Goal: Book appointment/travel/reservation

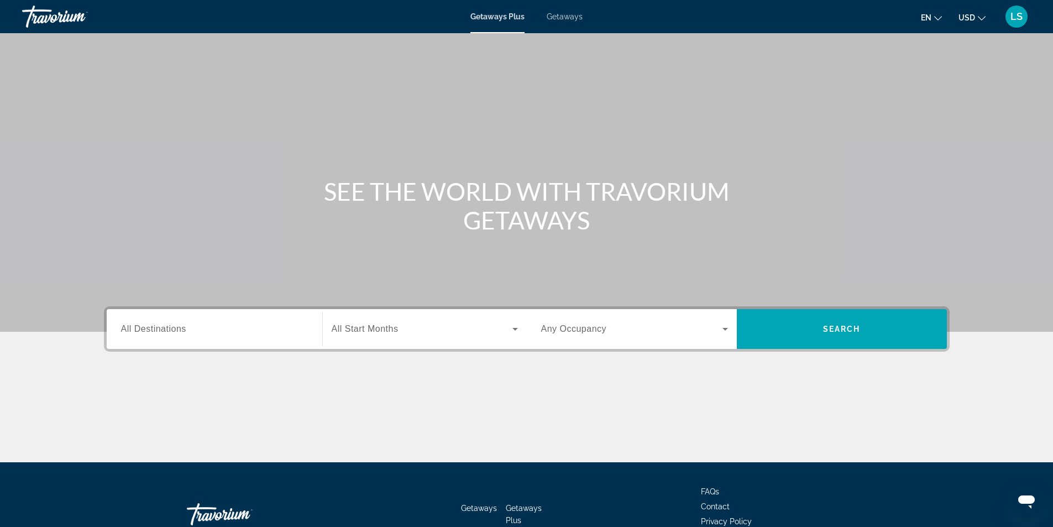
click at [566, 15] on span "Getaways" at bounding box center [565, 16] width 36 height 9
click at [174, 331] on span "All Destinations" at bounding box center [153, 328] width 65 height 9
click at [174, 331] on input "Destination All Destinations" at bounding box center [214, 329] width 187 height 13
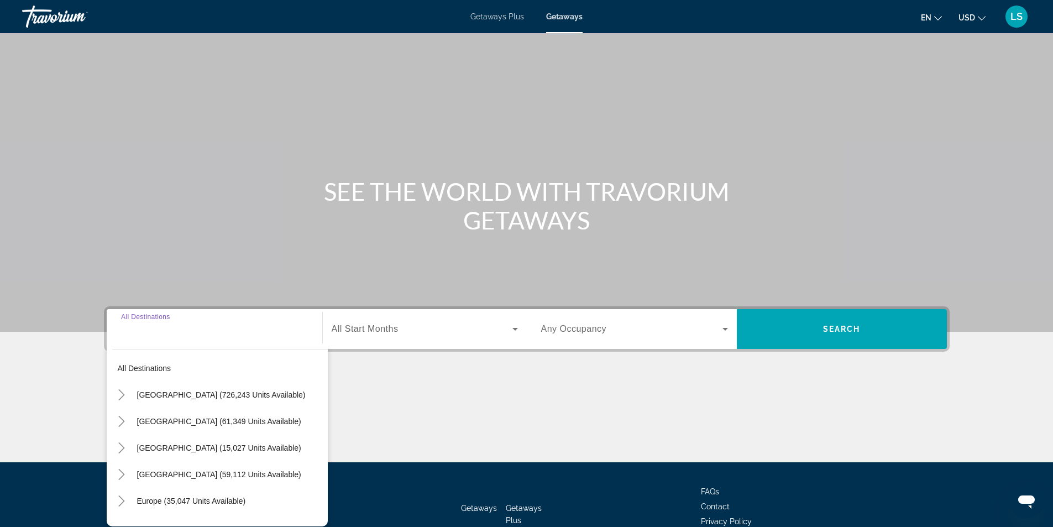
scroll to position [71, 0]
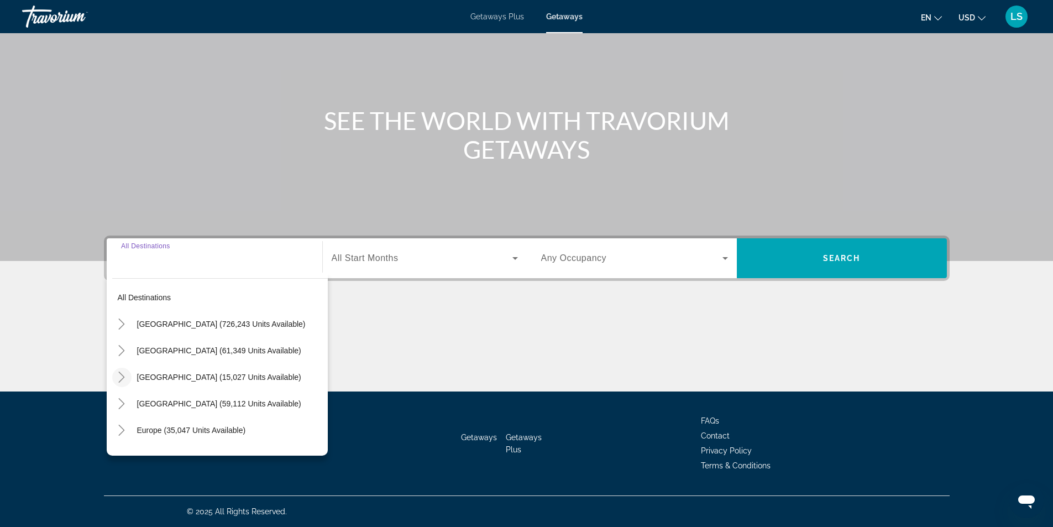
click at [123, 375] on icon "Toggle Canada (15,027 units available)" at bounding box center [121, 376] width 11 height 11
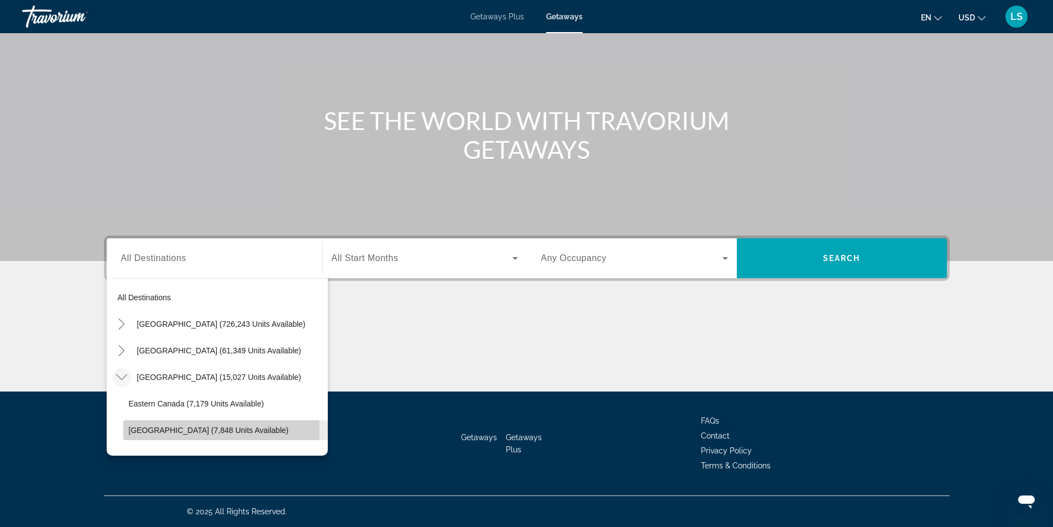
click at [153, 429] on span "[GEOGRAPHIC_DATA] (7,848 units available)" at bounding box center [209, 430] width 160 height 9
type input "**********"
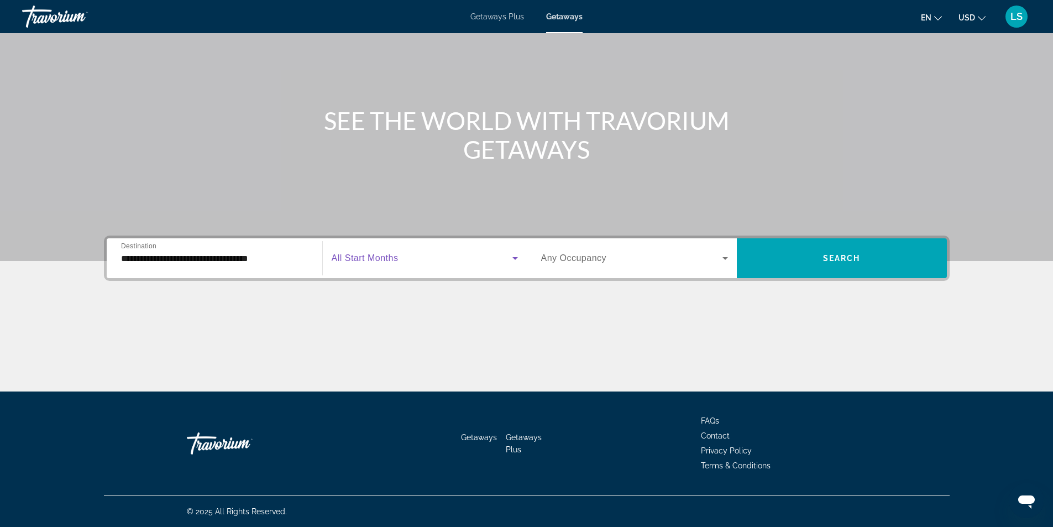
click at [377, 252] on span "Search widget" at bounding box center [422, 257] width 181 height 13
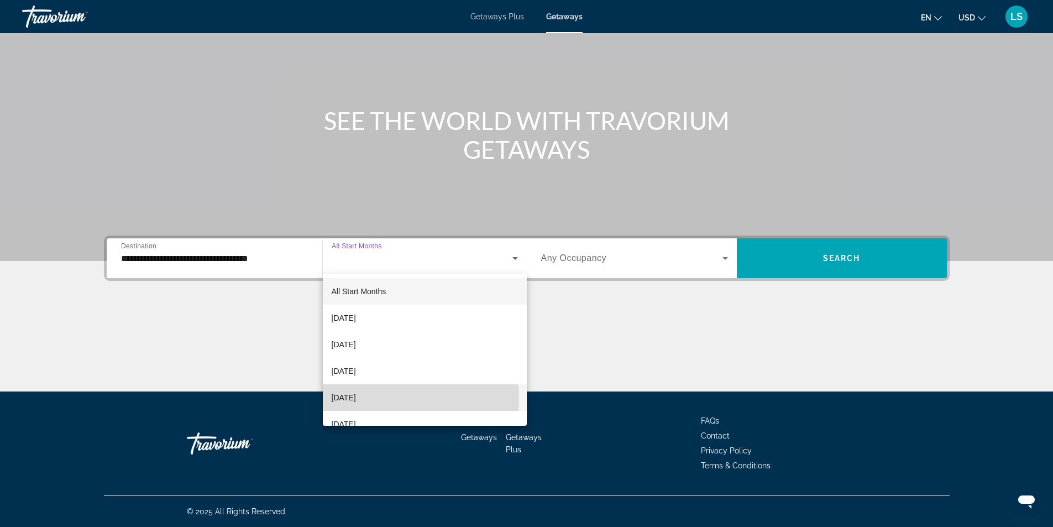
click at [356, 398] on span "[DATE]" at bounding box center [344, 397] width 24 height 13
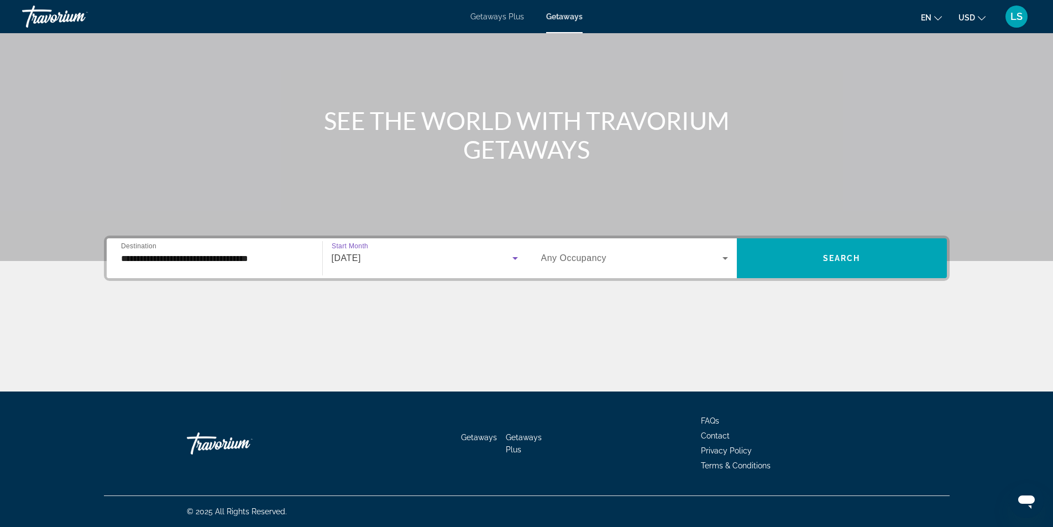
click at [599, 253] on span "Search widget" at bounding box center [631, 257] width 181 height 13
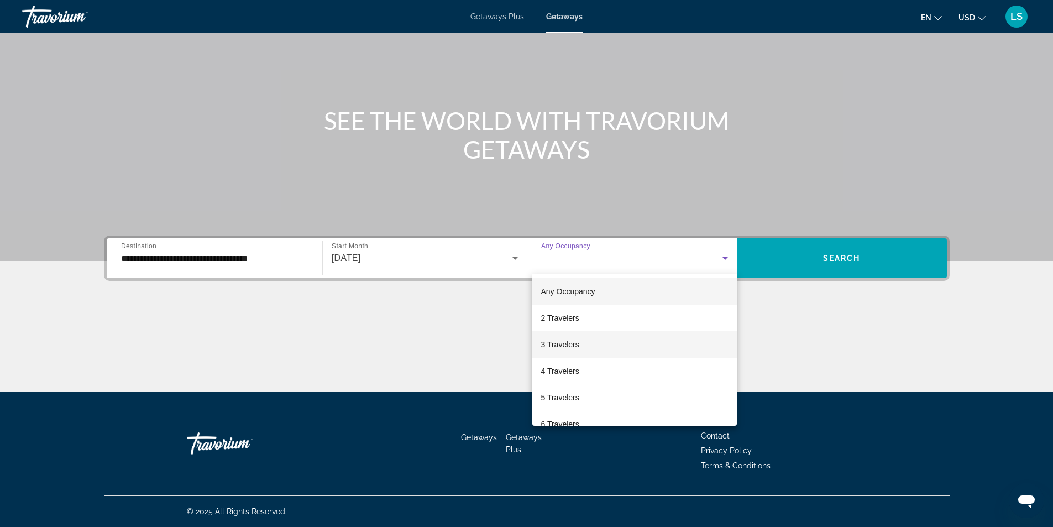
click at [554, 342] on span "3 Travelers" at bounding box center [560, 344] width 38 height 13
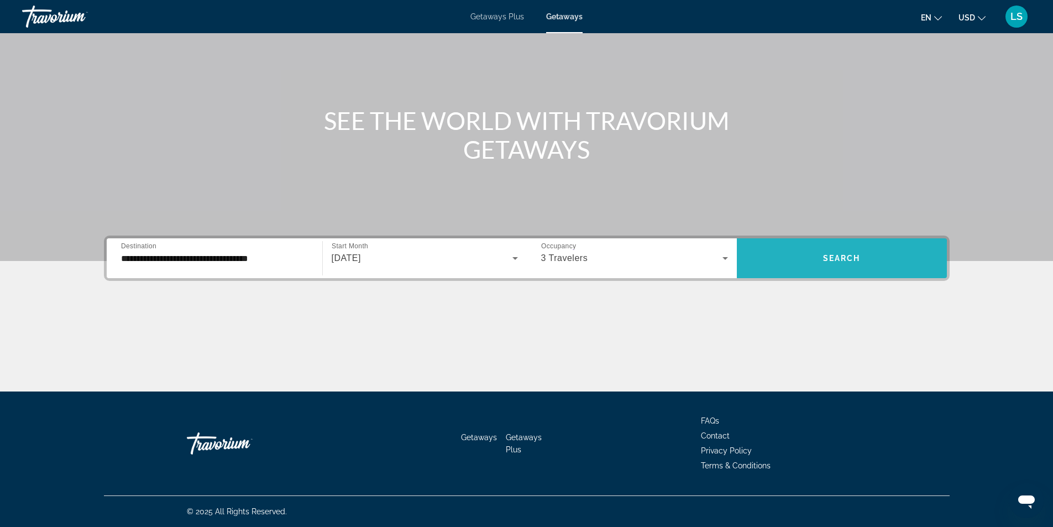
click at [783, 261] on span "Search widget" at bounding box center [842, 258] width 210 height 27
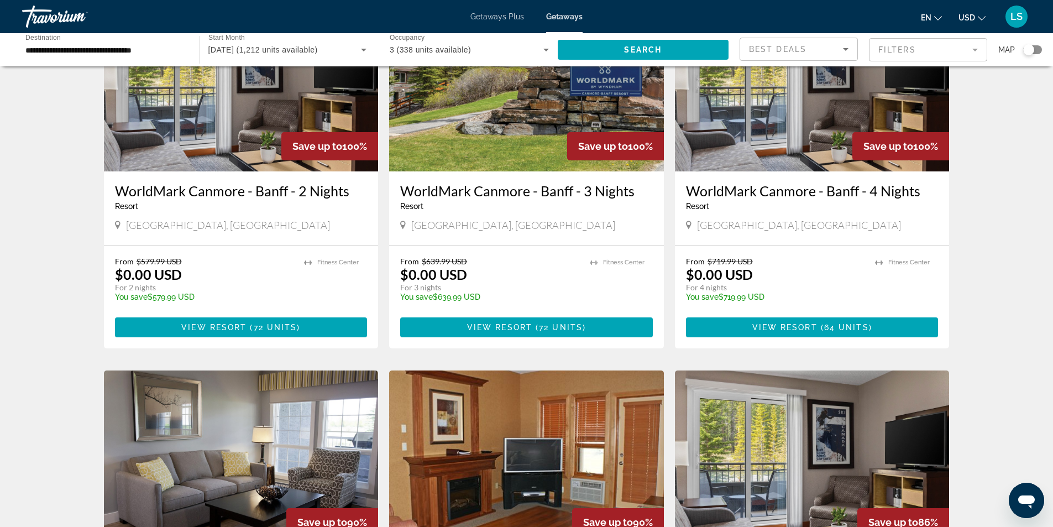
scroll to position [55, 0]
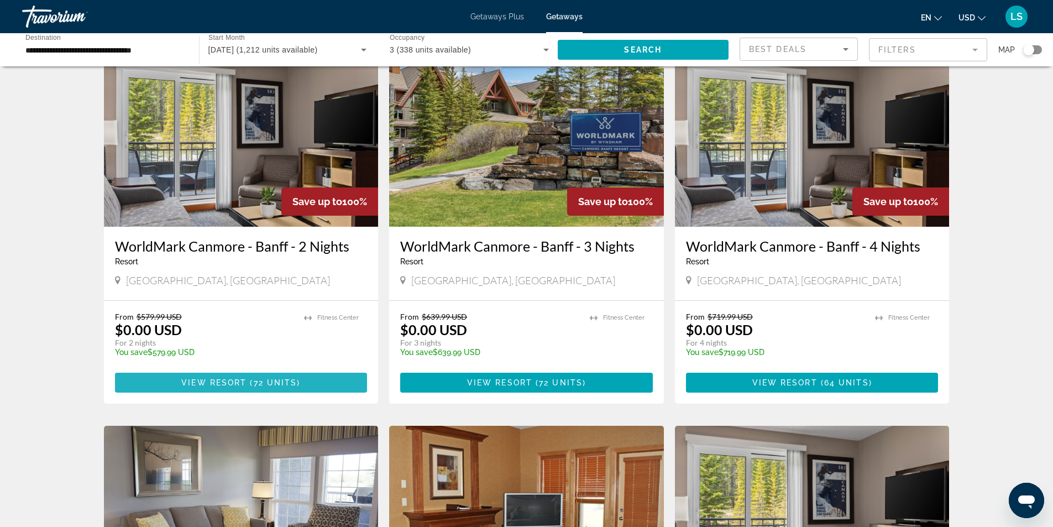
click at [207, 382] on span "View Resort" at bounding box center [213, 382] width 65 height 9
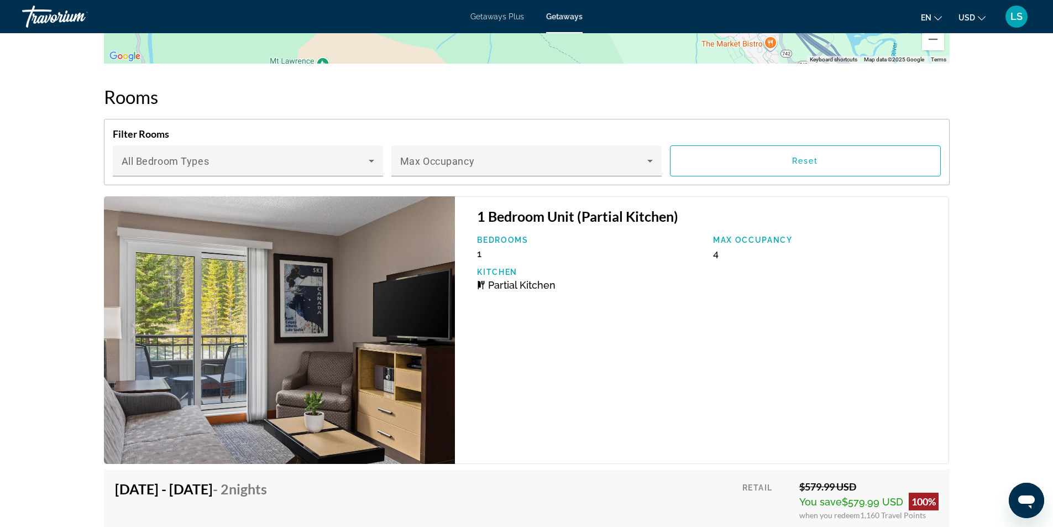
scroll to position [1934, 0]
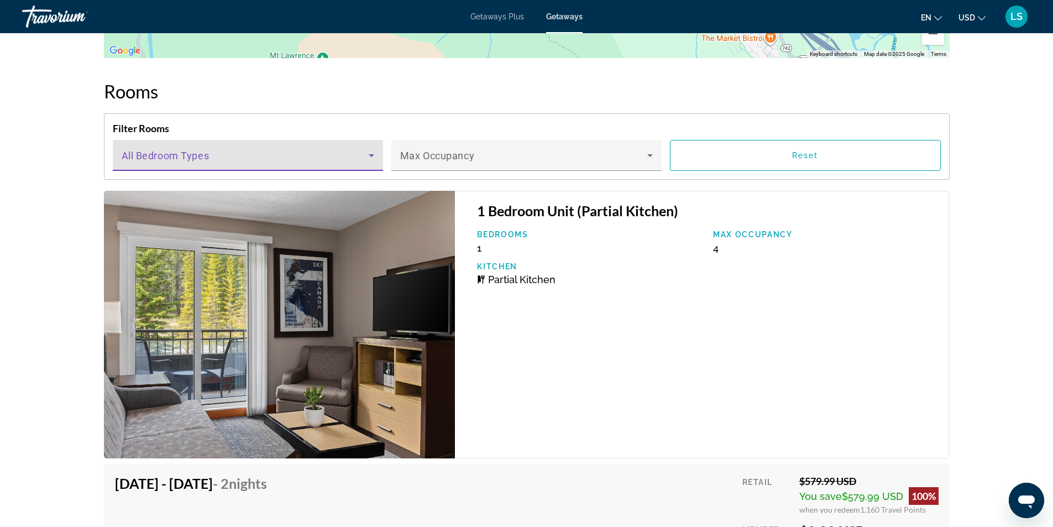
click at [349, 153] on span "Main content" at bounding box center [245, 159] width 247 height 13
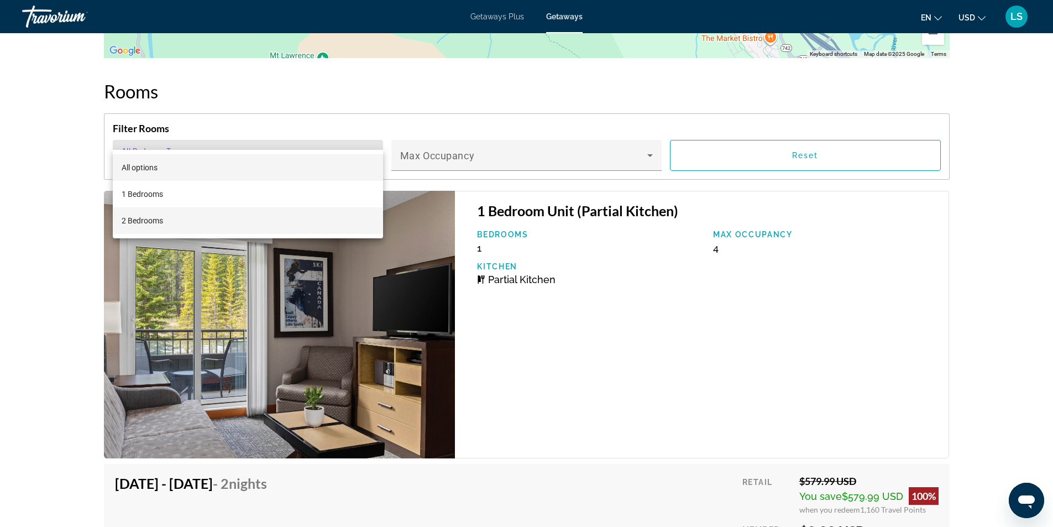
click at [139, 222] on span "2 Bedrooms" at bounding box center [142, 220] width 41 height 13
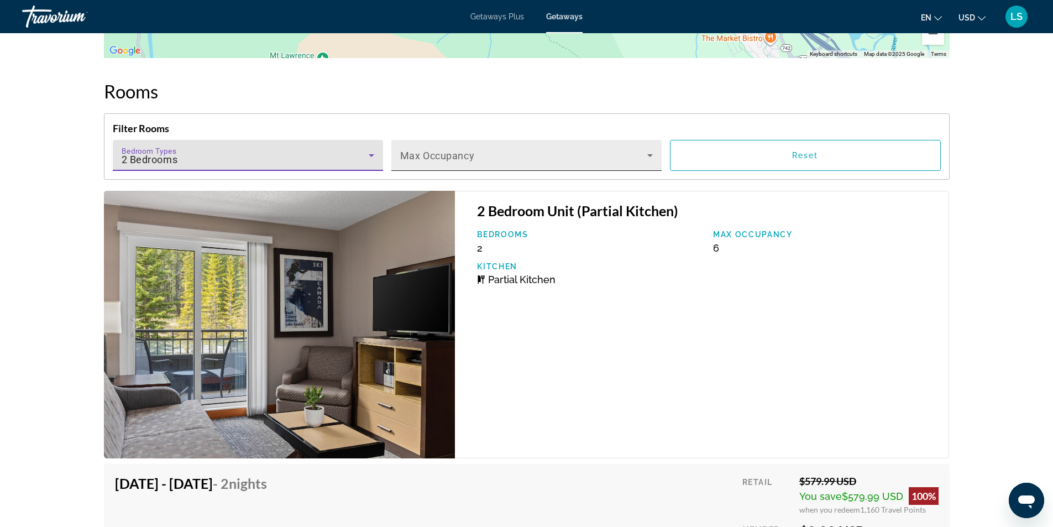
click at [416, 153] on span "Main content" at bounding box center [523, 159] width 247 height 13
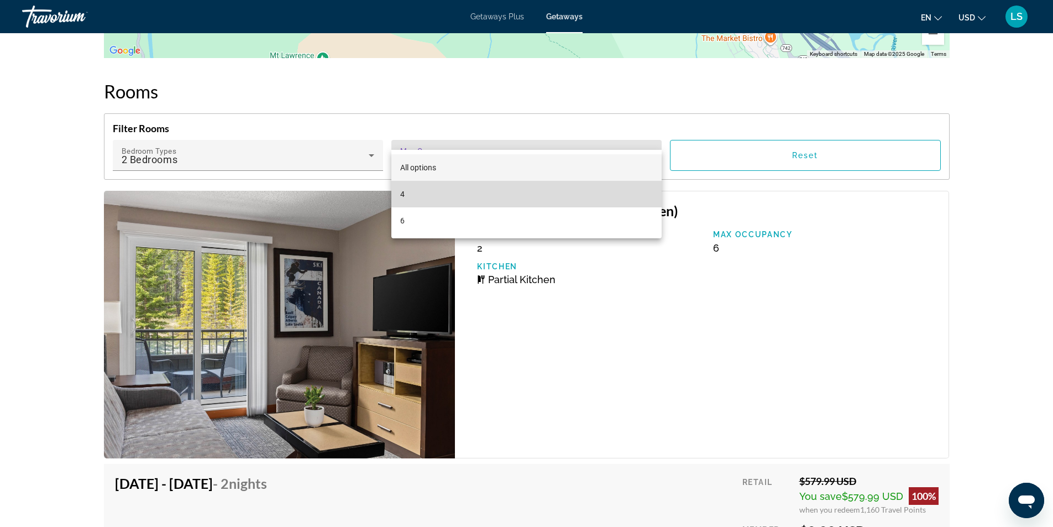
click at [403, 190] on span "4" at bounding box center [402, 193] width 4 height 13
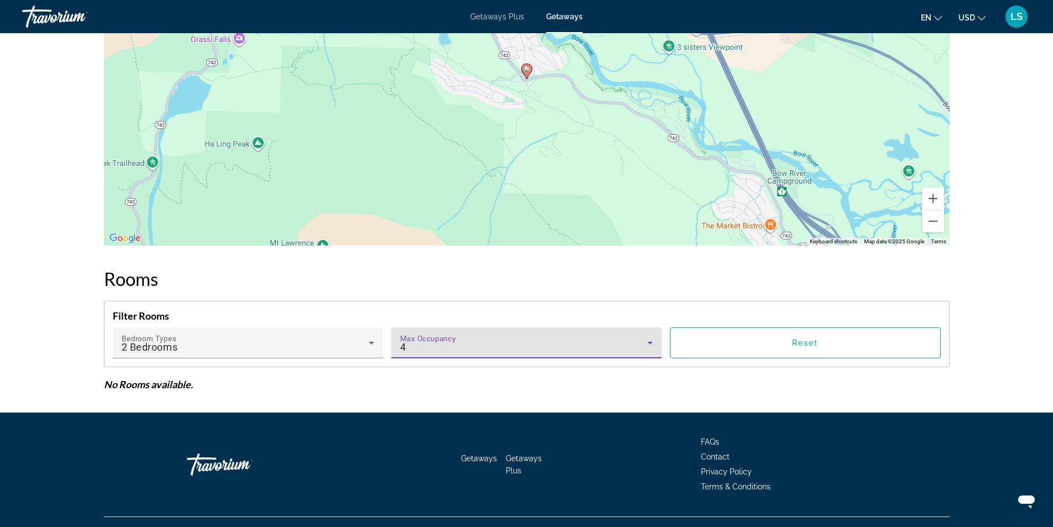
click at [556, 340] on div "4" at bounding box center [523, 346] width 247 height 13
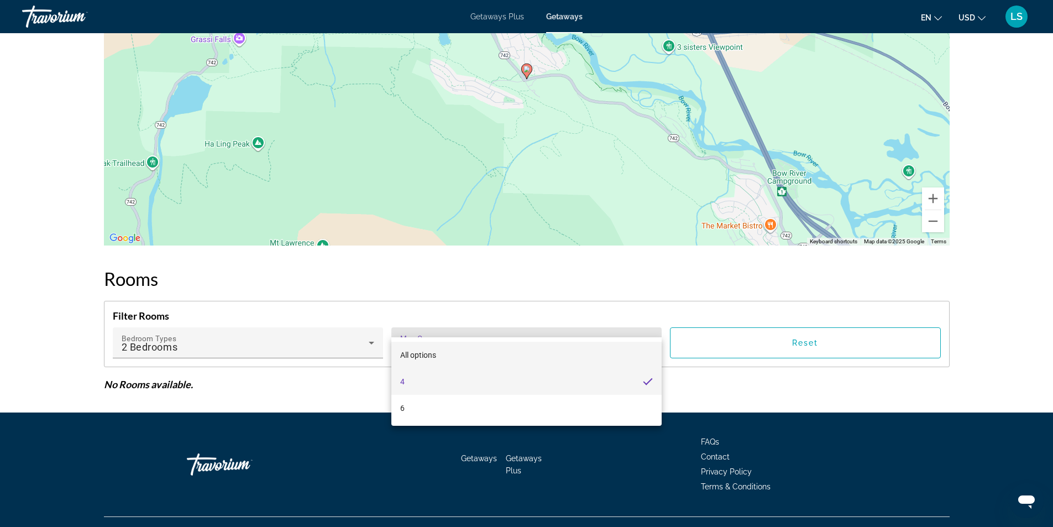
click at [418, 353] on span "All options" at bounding box center [418, 354] width 36 height 9
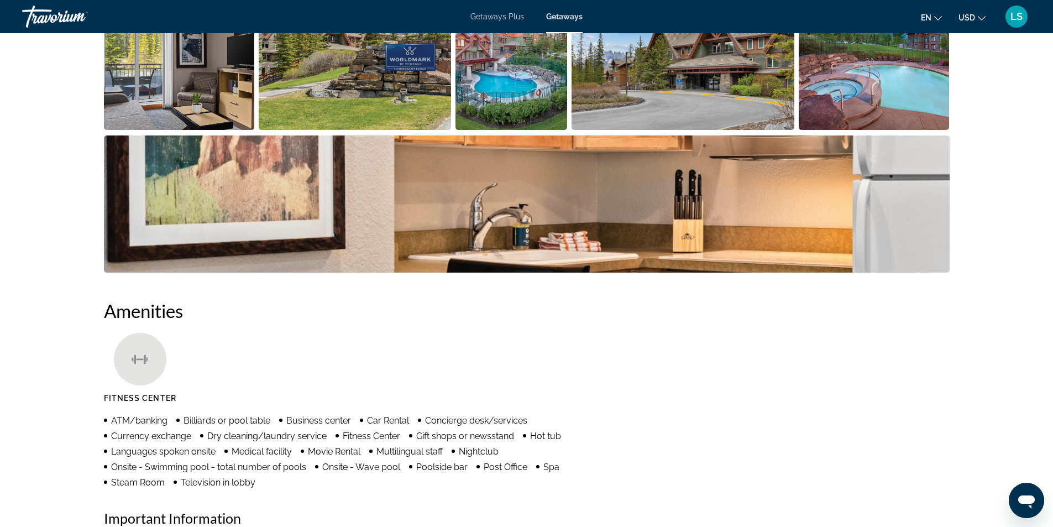
scroll to position [487, 0]
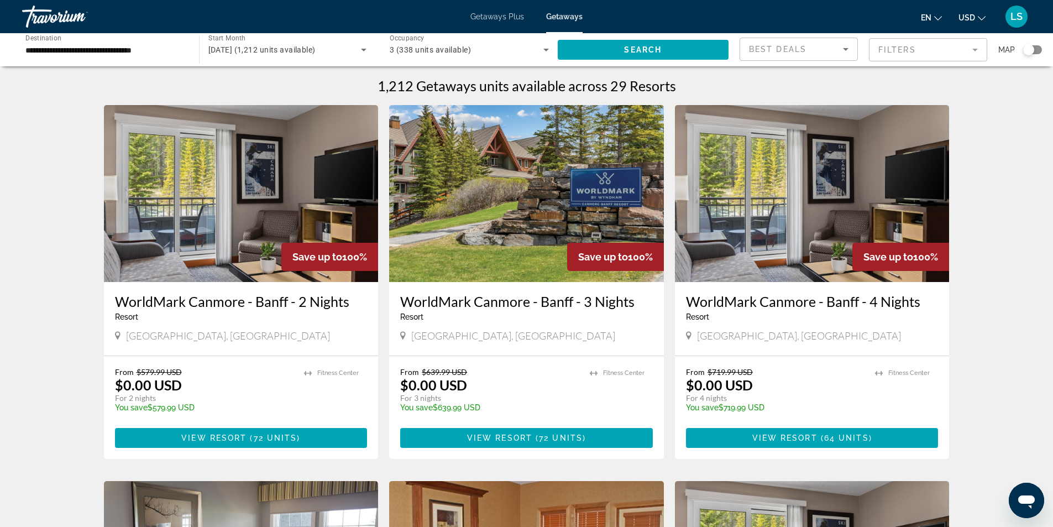
click at [524, 191] on img "Main content" at bounding box center [526, 193] width 275 height 177
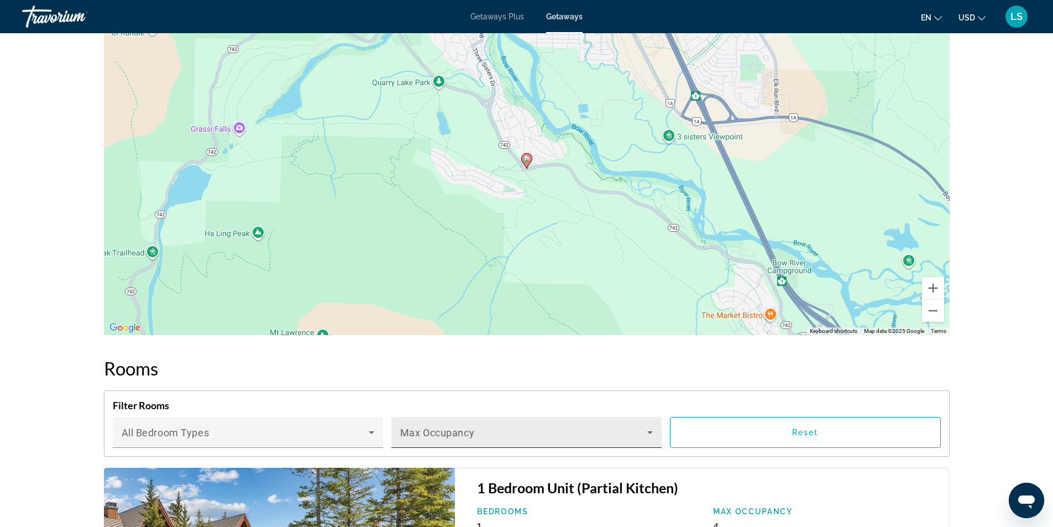
scroll to position [1449, 0]
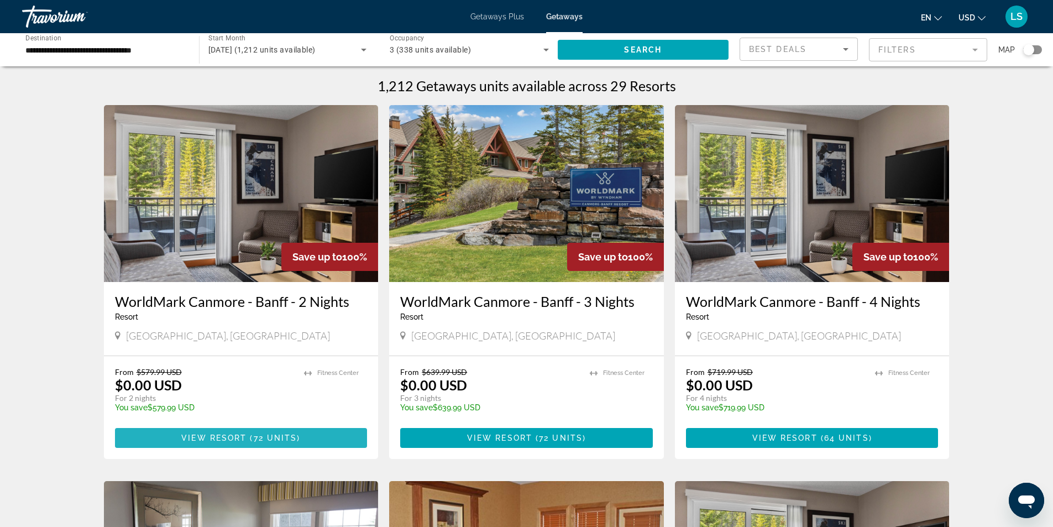
click at [210, 436] on span "View Resort" at bounding box center [213, 437] width 65 height 9
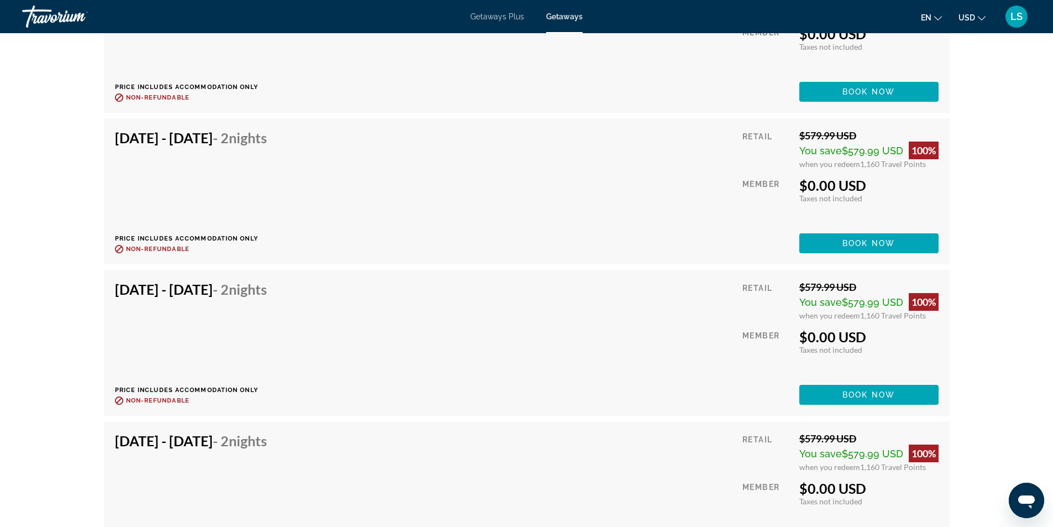
scroll to position [2432, 0]
click at [619, 310] on div "[DATE] - [DATE] - 2 Nights Price includes accommodation only Refundable until :…" at bounding box center [526, 342] width 823 height 124
click at [872, 390] on span "Book now" at bounding box center [868, 394] width 53 height 9
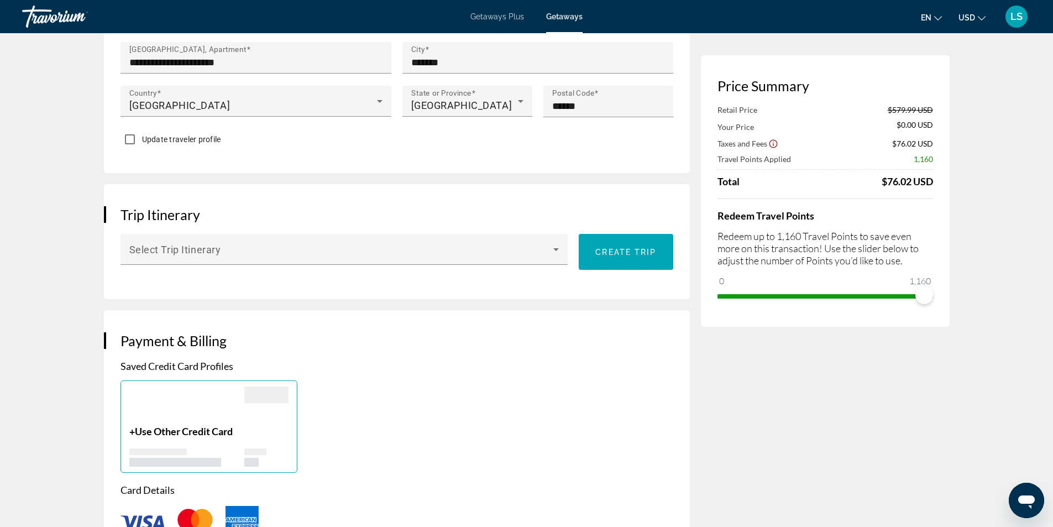
scroll to position [497, 0]
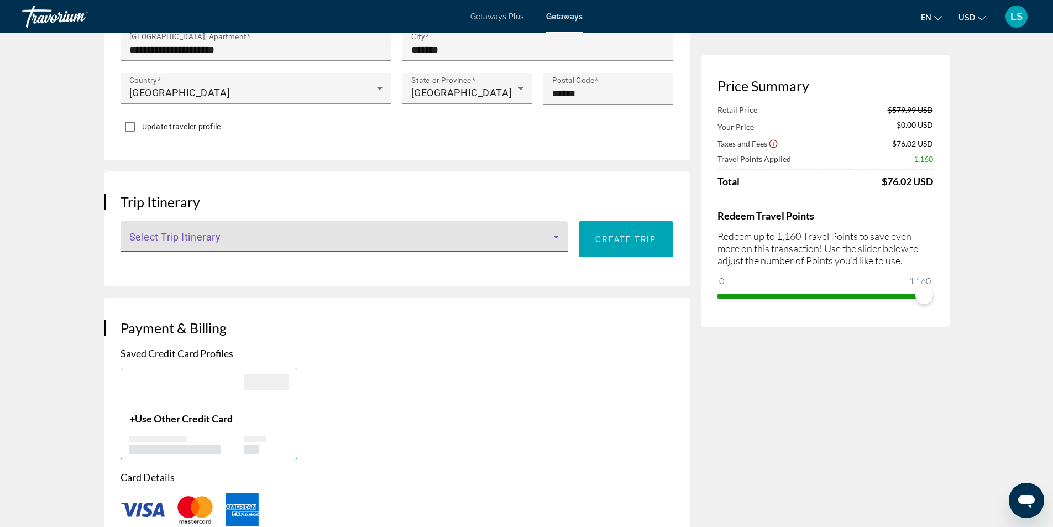
click at [556, 235] on icon "Main content" at bounding box center [556, 236] width 6 height 3
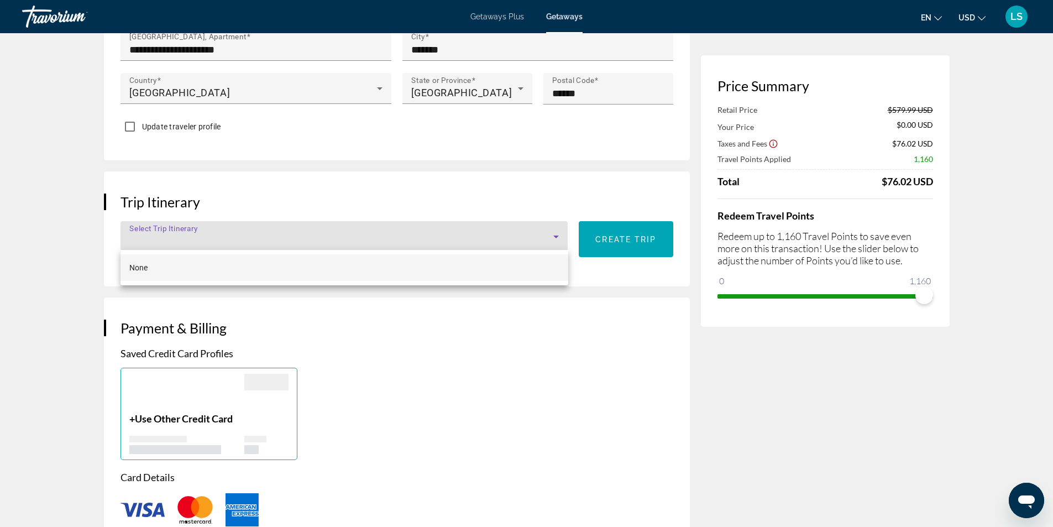
click at [556, 233] on div at bounding box center [526, 263] width 1053 height 527
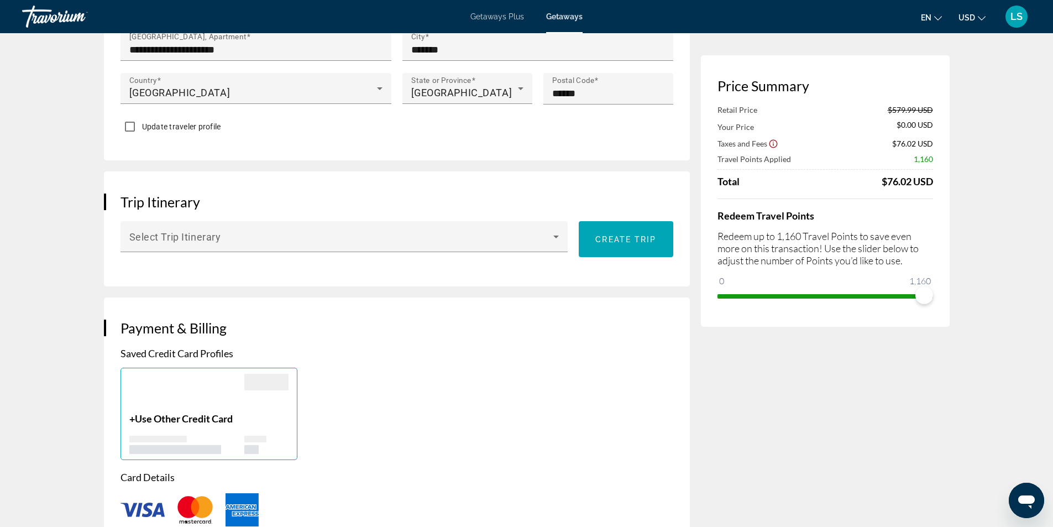
click at [579, 332] on h3 "Payment & Billing" at bounding box center [396, 327] width 553 height 17
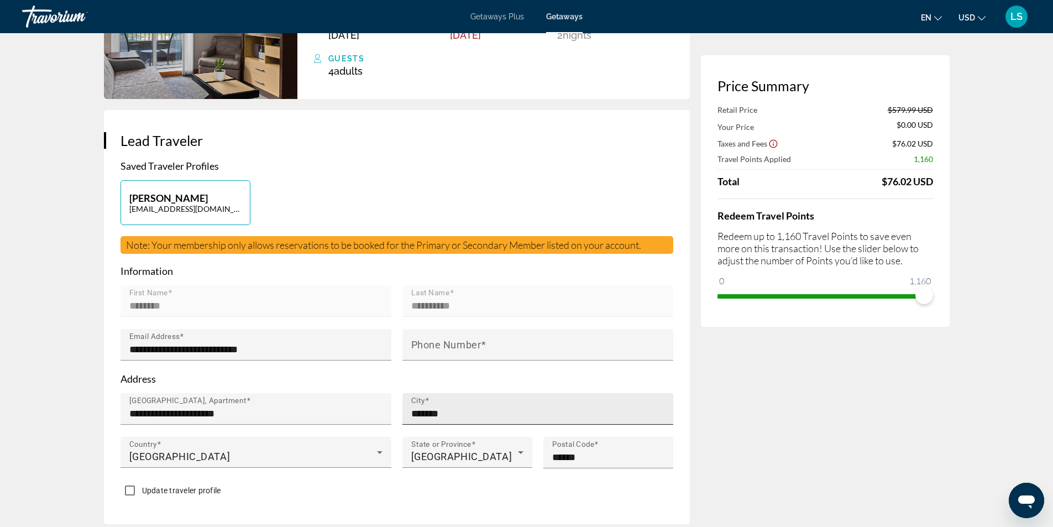
scroll to position [0, 0]
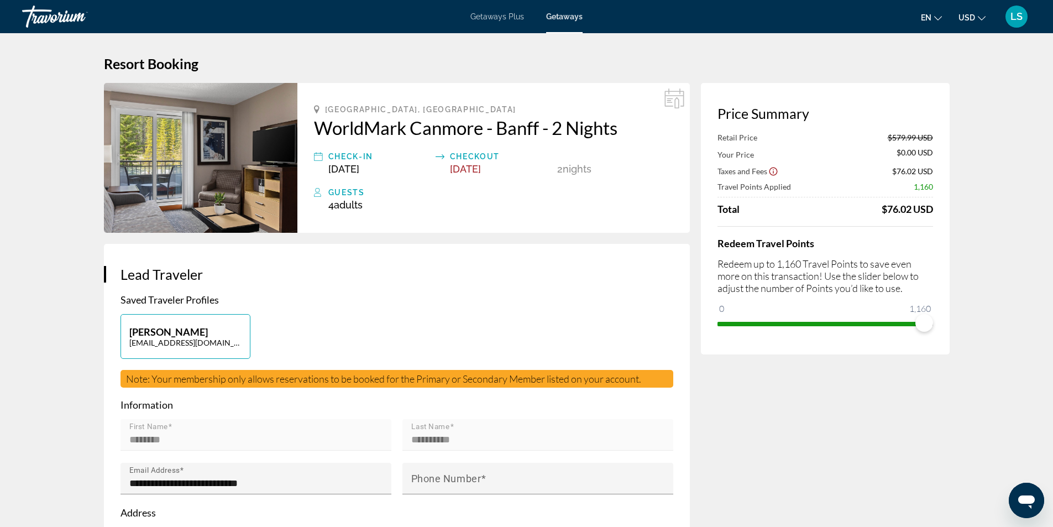
click at [177, 177] on img "Main content" at bounding box center [200, 158] width 193 height 150
click at [202, 158] on img "Main content" at bounding box center [200, 158] width 193 height 150
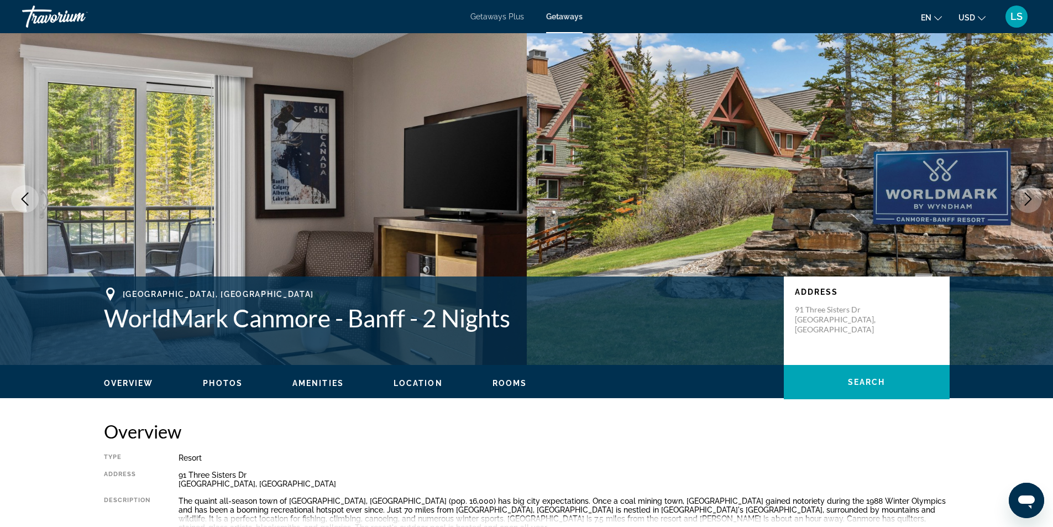
click at [1022, 202] on icon "Next image" at bounding box center [1027, 198] width 13 height 13
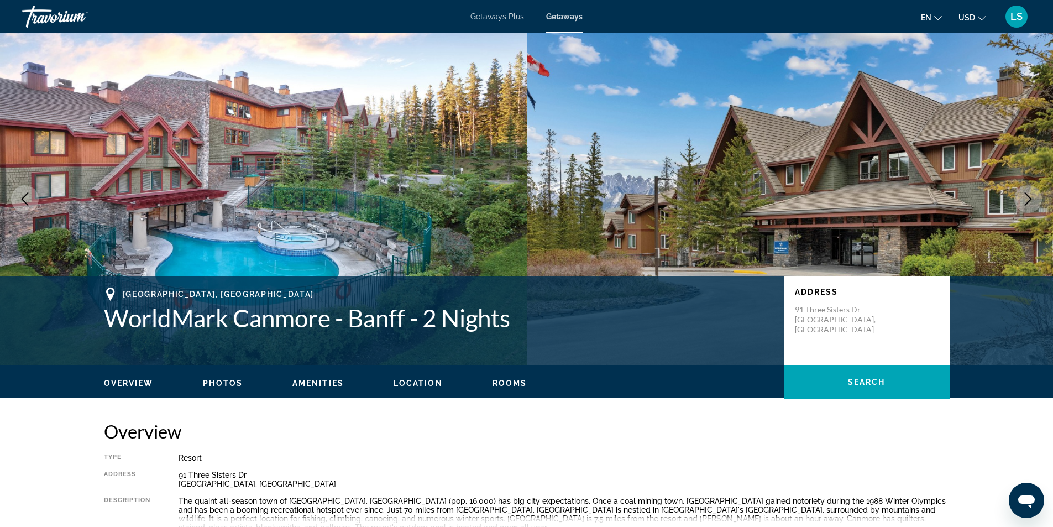
click at [1029, 198] on icon "Next image" at bounding box center [1027, 198] width 13 height 13
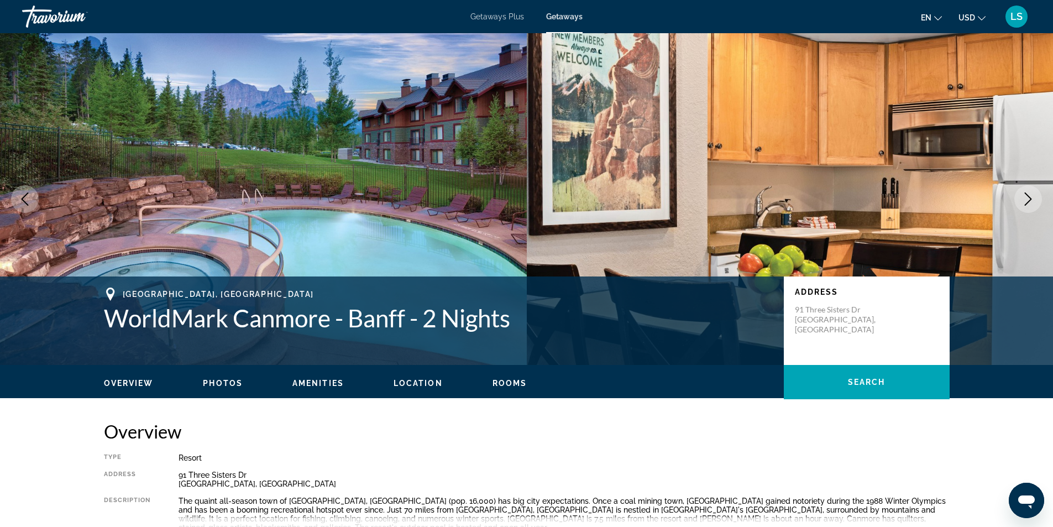
click at [1029, 201] on icon "Next image" at bounding box center [1028, 198] width 7 height 13
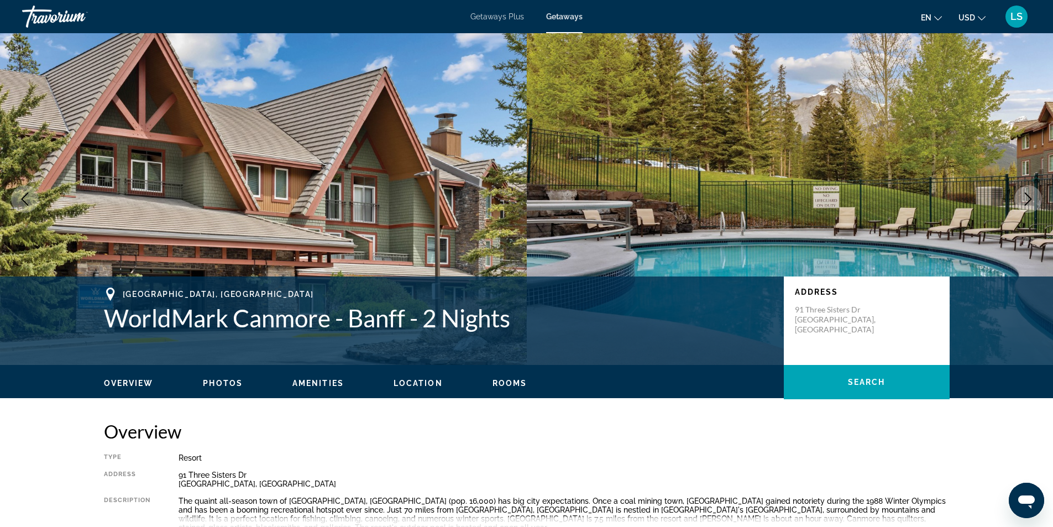
click at [1030, 201] on icon "Next image" at bounding box center [1027, 198] width 13 height 13
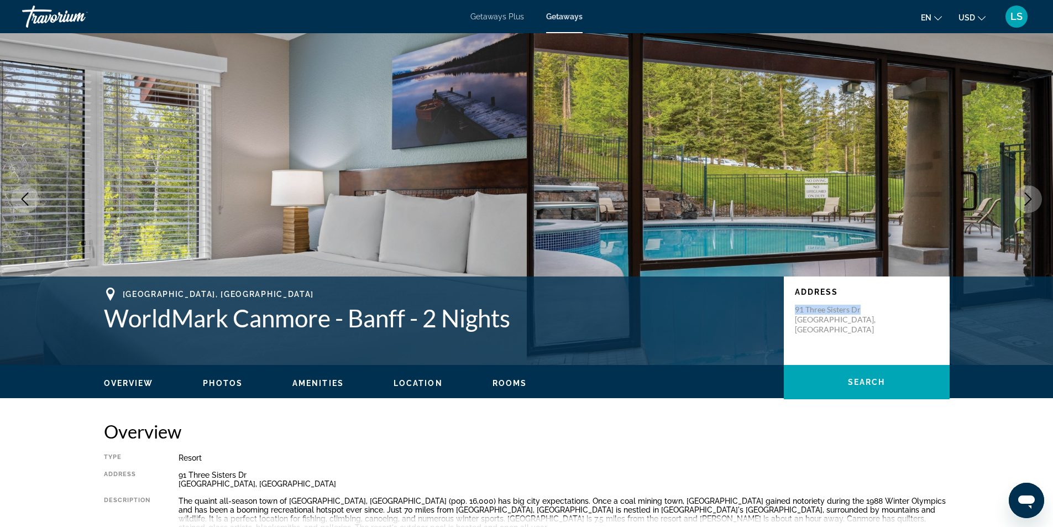
drag, startPoint x: 796, startPoint y: 307, endPoint x: 867, endPoint y: 314, distance: 71.7
click at [867, 314] on p "91 Three Sisters Dr [PERSON_NAME], [GEOGRAPHIC_DATA]" at bounding box center [839, 320] width 88 height 30
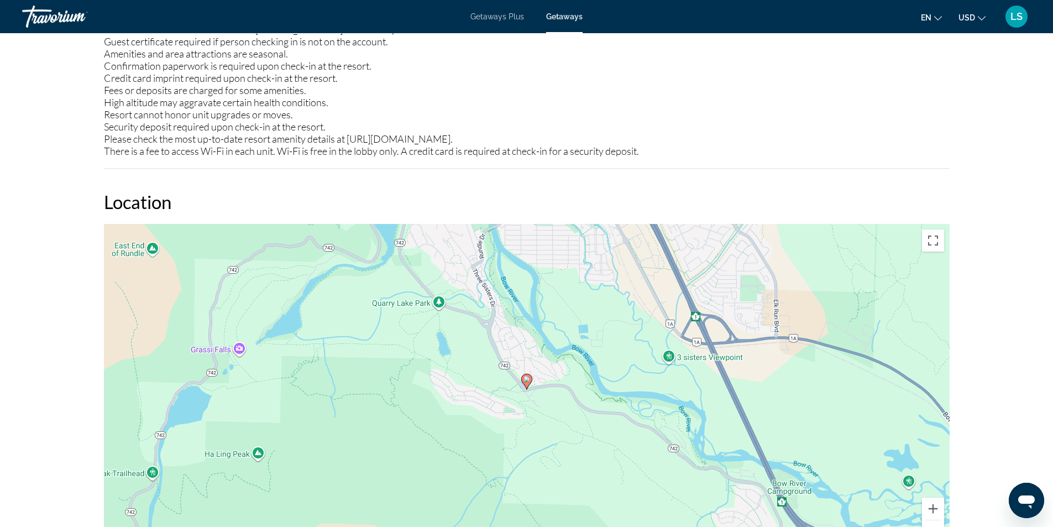
scroll to position [1382, 0]
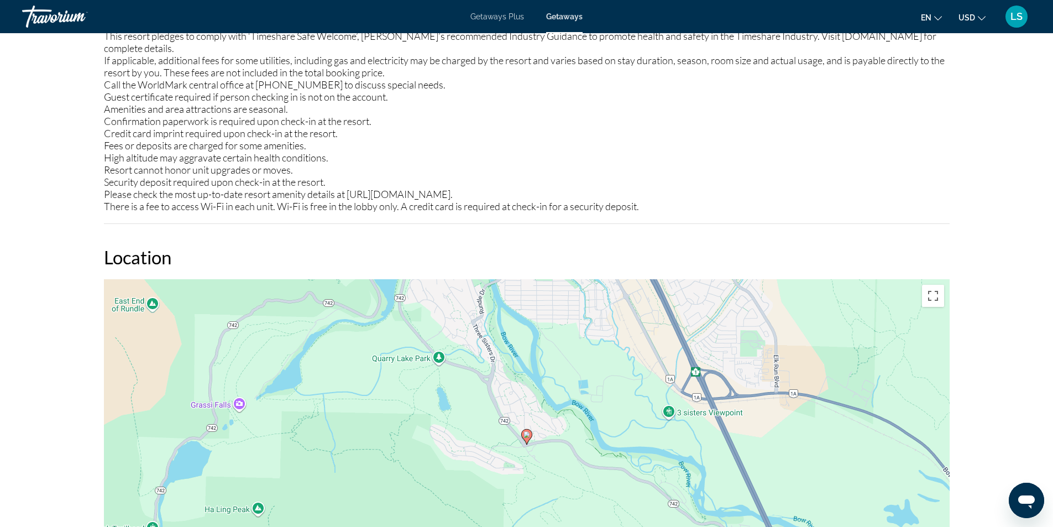
click at [912, 72] on div "Resort is not suitable for handicapped people, or people with walking difficult…" at bounding box center [527, 90] width 846 height 243
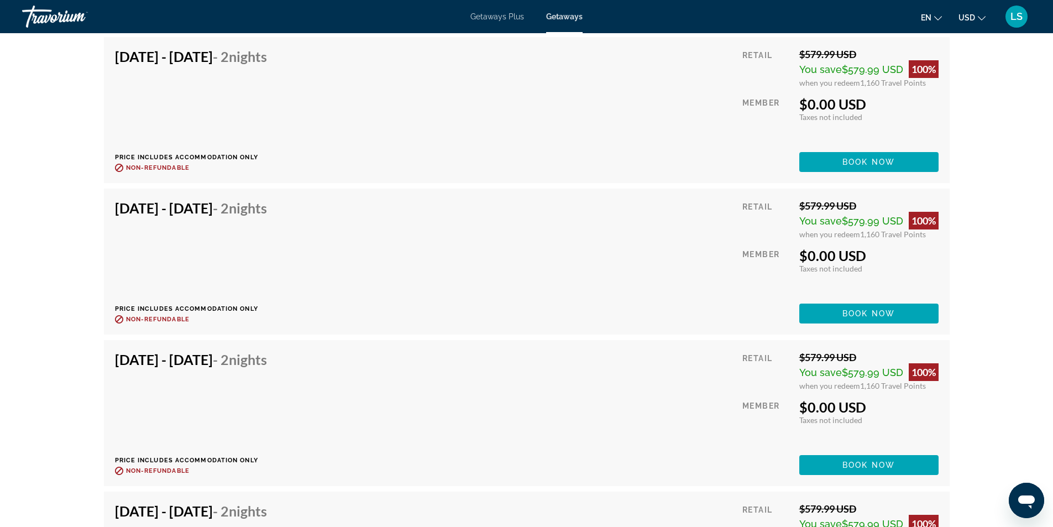
scroll to position [2376, 0]
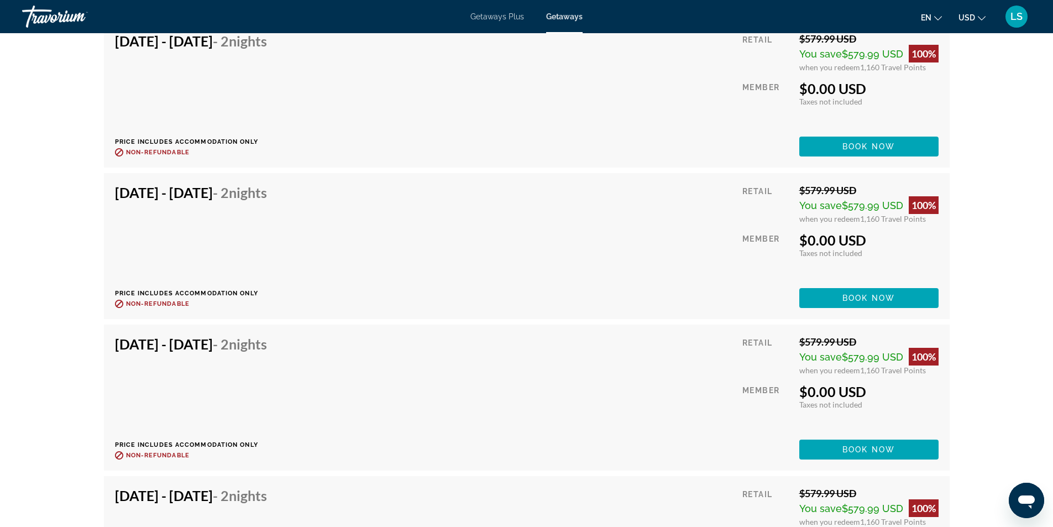
click at [624, 106] on div "[DATE] - [DATE] - 2 Nights Price includes accommodation only Refundable until :…" at bounding box center [526, 95] width 823 height 124
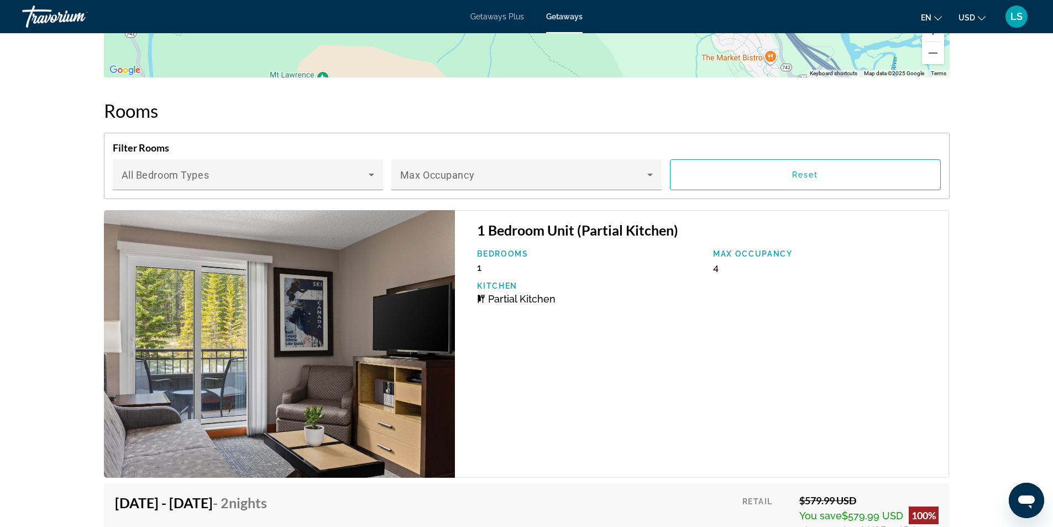
scroll to position [1934, 0]
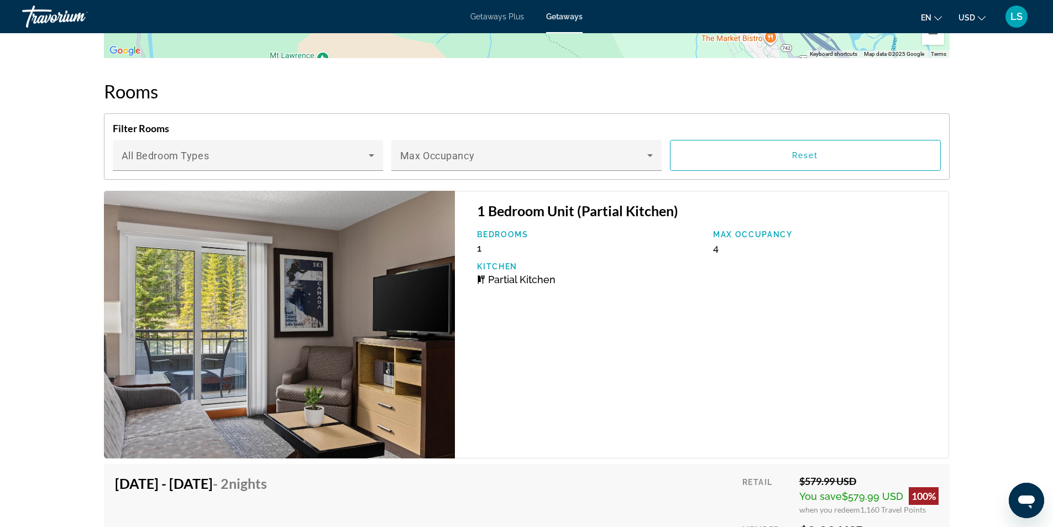
click at [292, 325] on img "Main content" at bounding box center [279, 324] width 351 height 267
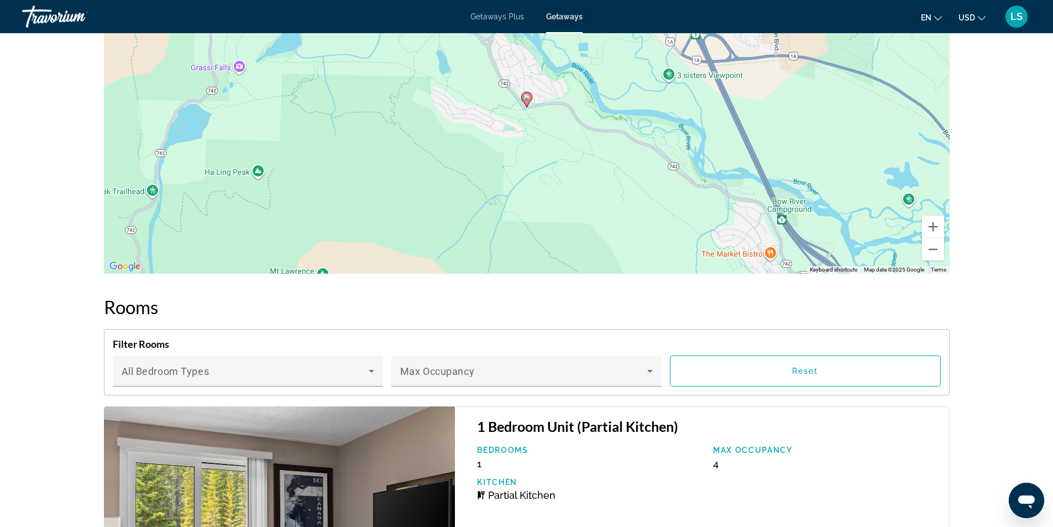
scroll to position [1713, 0]
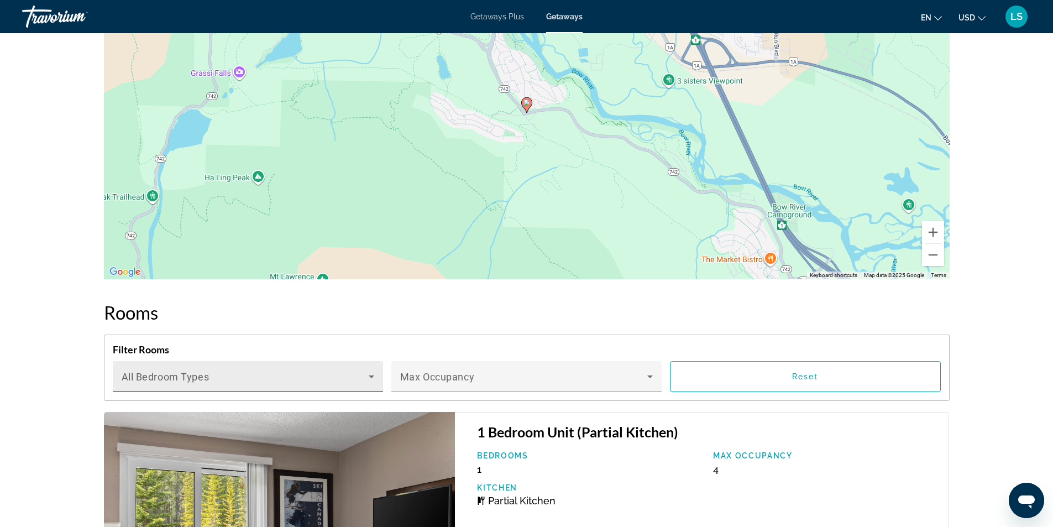
click at [184, 371] on span "All Bedroom Types" at bounding box center [166, 377] width 88 height 12
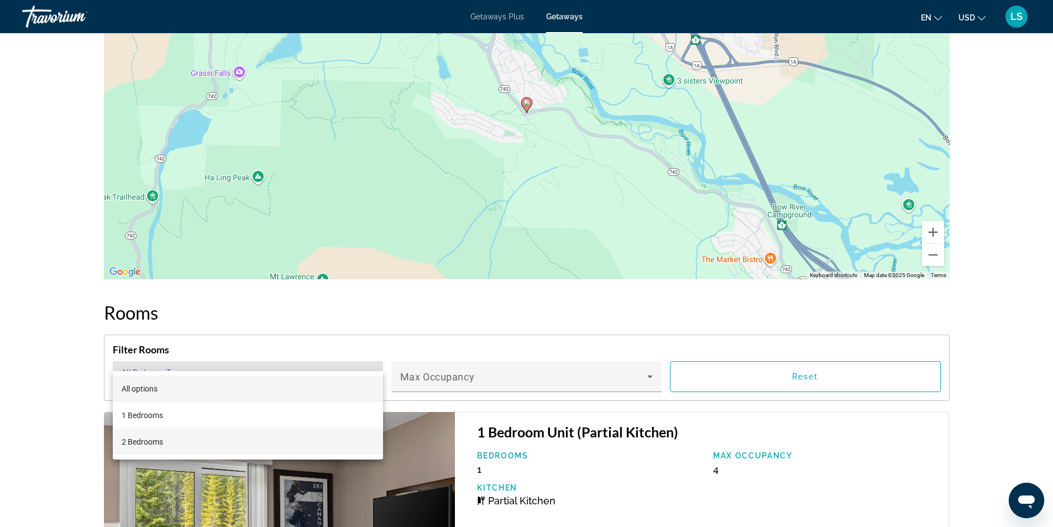
click at [149, 443] on span "2 Bedrooms" at bounding box center [142, 441] width 41 height 13
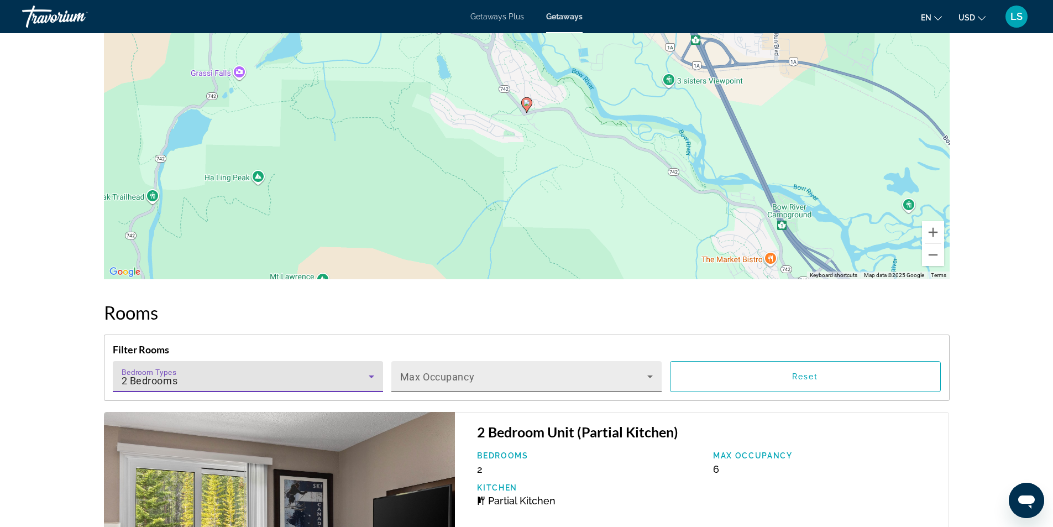
click at [456, 374] on span "Main content" at bounding box center [523, 380] width 247 height 13
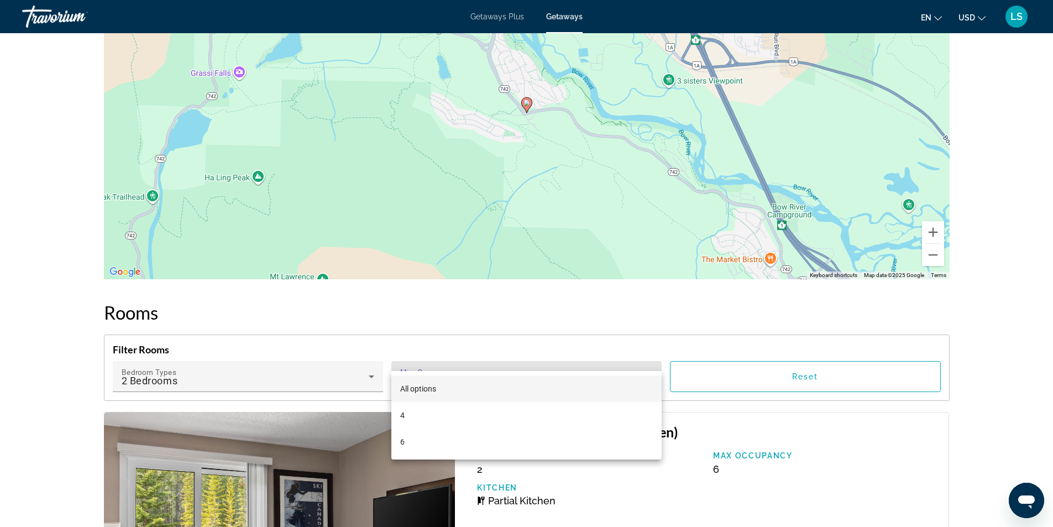
click at [428, 389] on span "All options" at bounding box center [418, 388] width 36 height 9
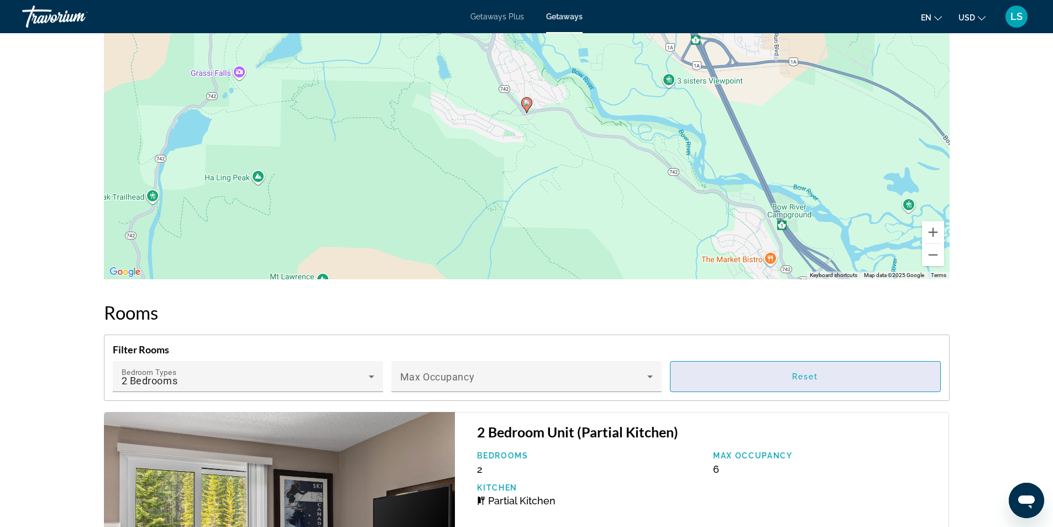
click at [750, 363] on span "Main content" at bounding box center [804, 376] width 269 height 27
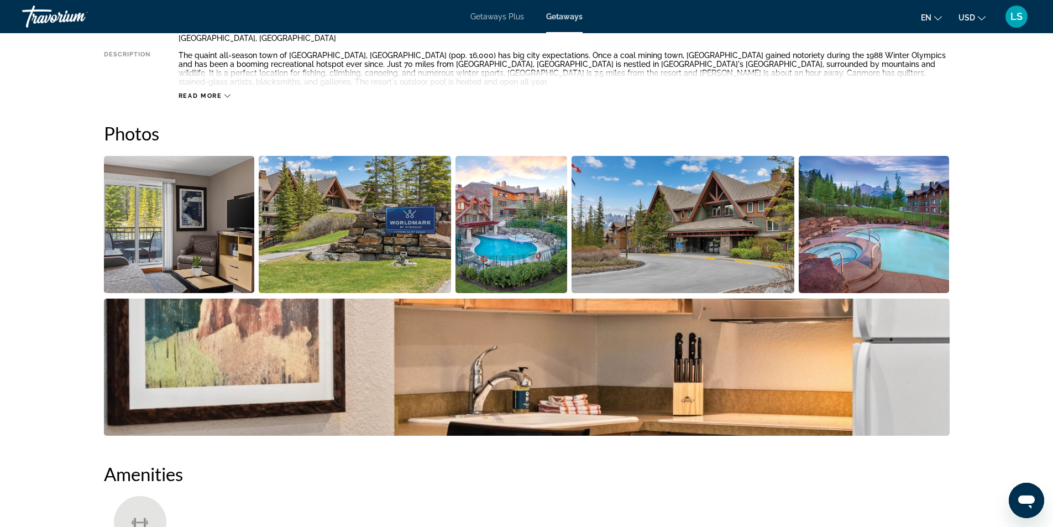
scroll to position [442, 0]
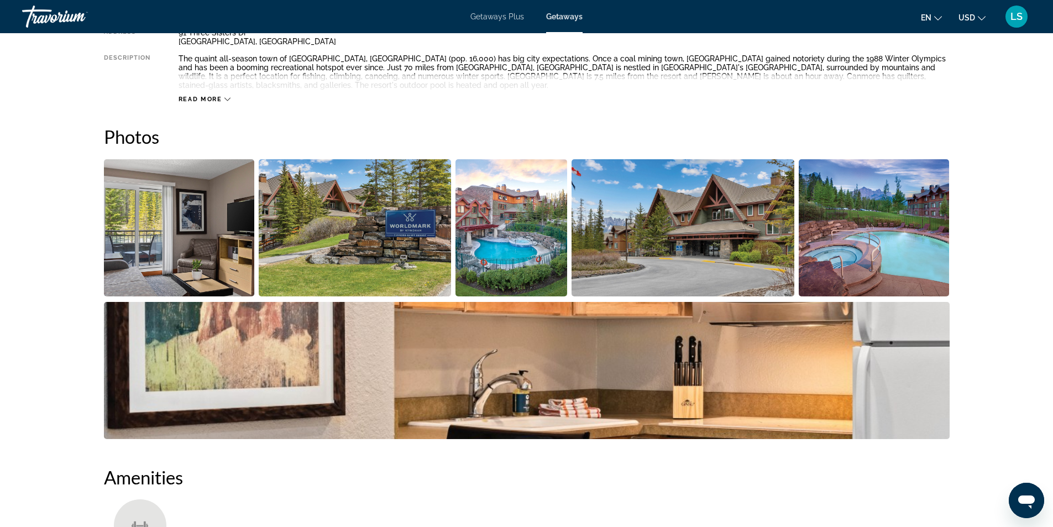
click at [503, 232] on img "Open full-screen image slider" at bounding box center [511, 227] width 112 height 137
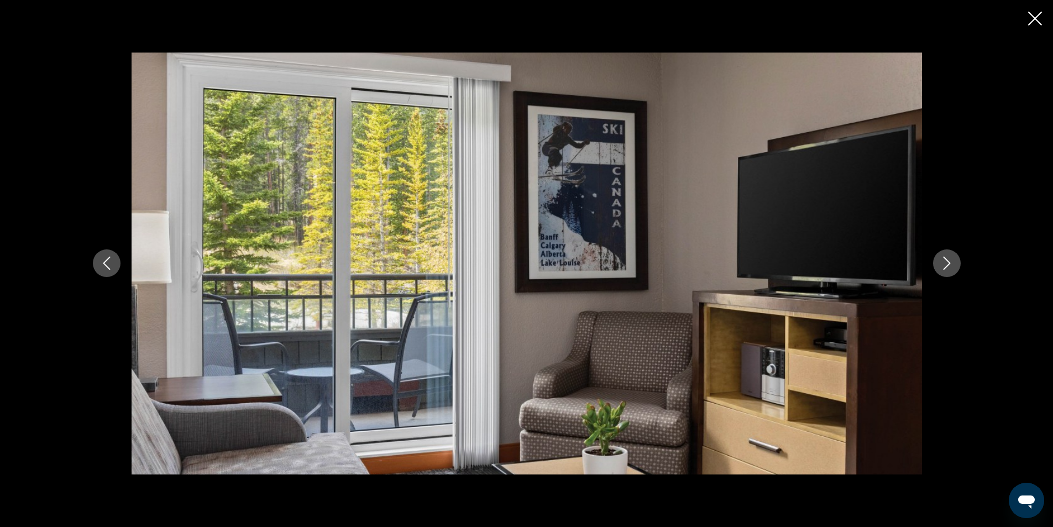
click at [948, 257] on icon "Next image" at bounding box center [946, 262] width 13 height 13
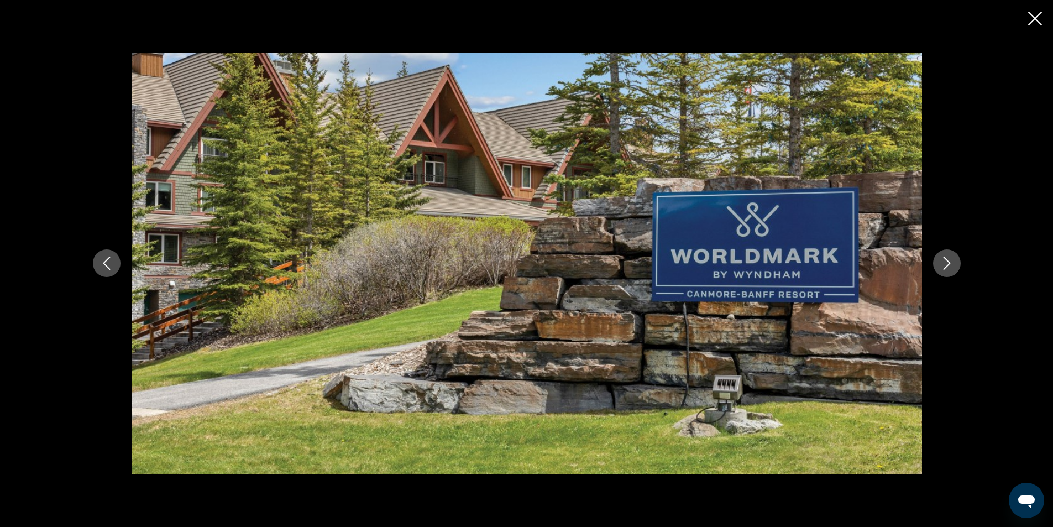
click at [945, 269] on icon "Next image" at bounding box center [946, 262] width 13 height 13
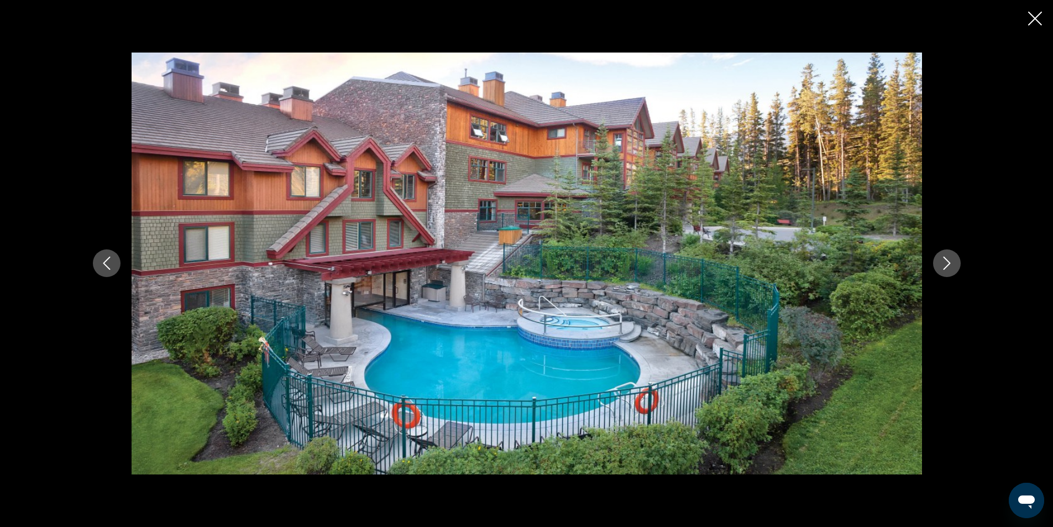
click at [945, 269] on icon "Next image" at bounding box center [946, 262] width 13 height 13
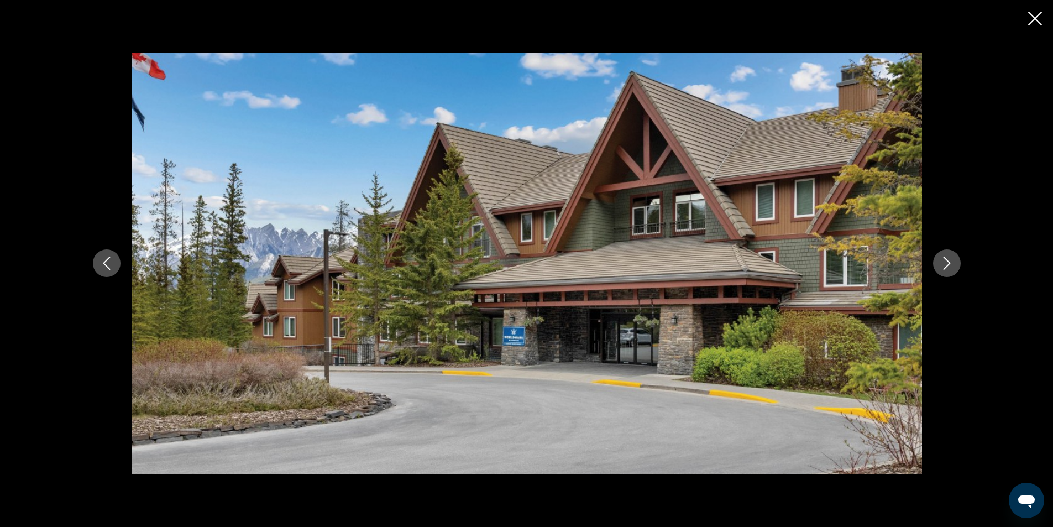
click at [945, 269] on icon "Next image" at bounding box center [946, 262] width 13 height 13
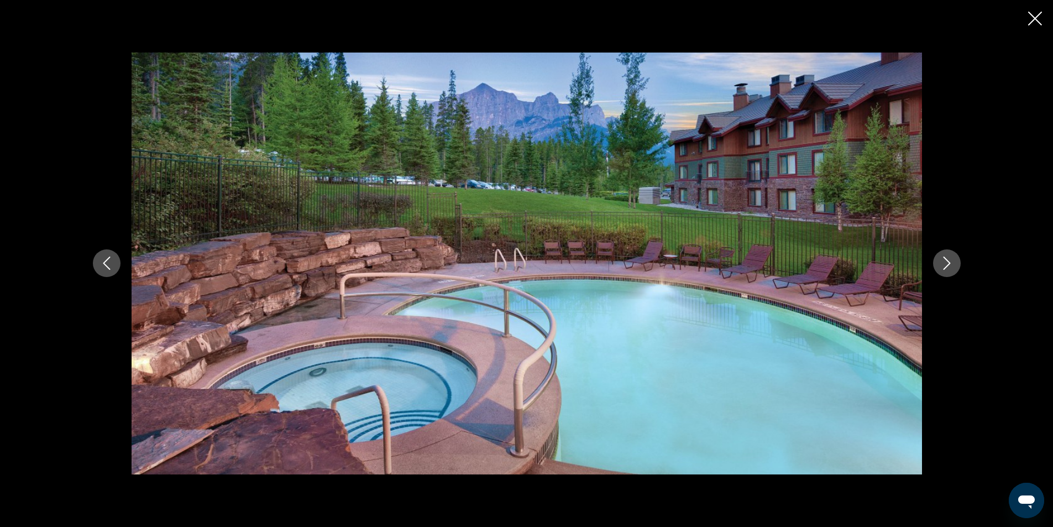
click at [945, 269] on icon "Next image" at bounding box center [946, 262] width 13 height 13
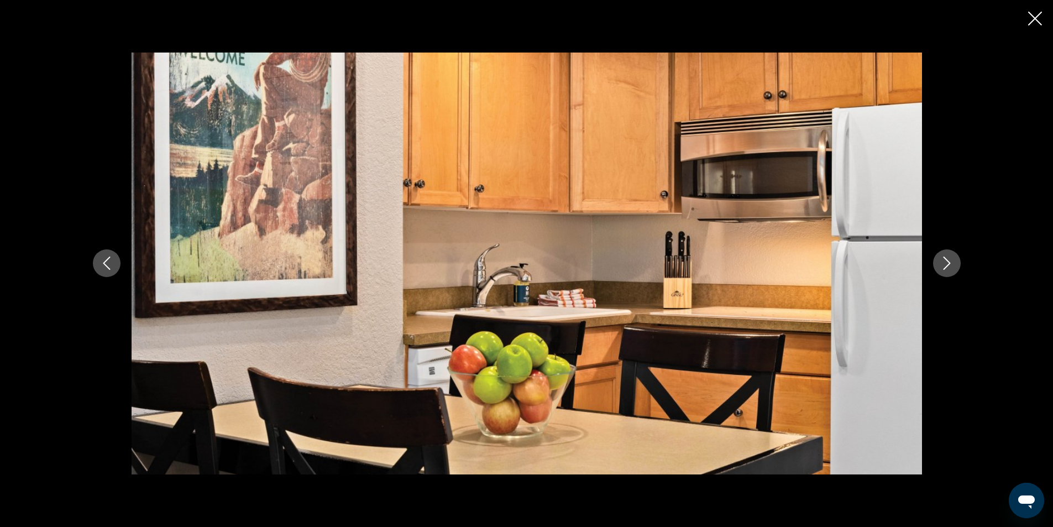
click at [945, 269] on icon "Next image" at bounding box center [946, 262] width 13 height 13
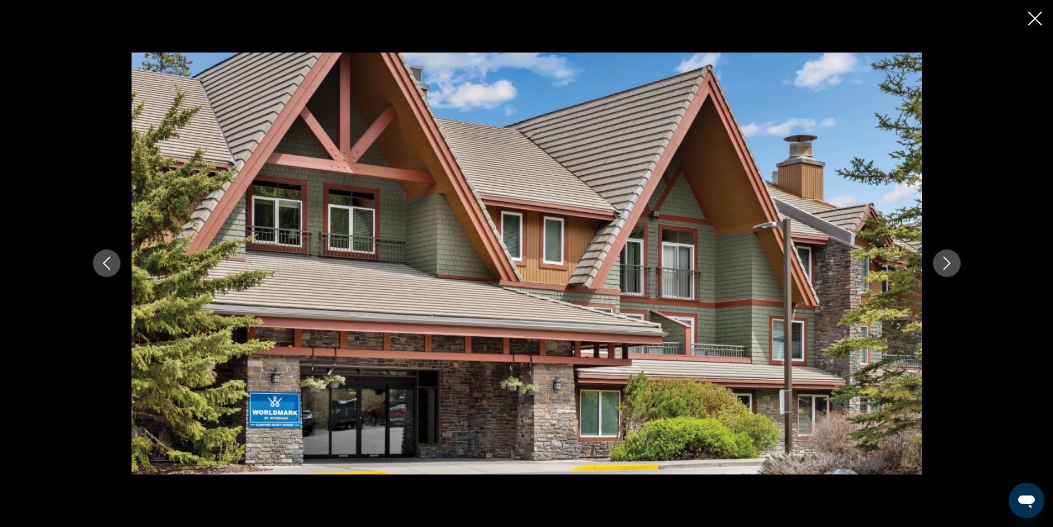
click at [945, 269] on icon "Next image" at bounding box center [946, 262] width 13 height 13
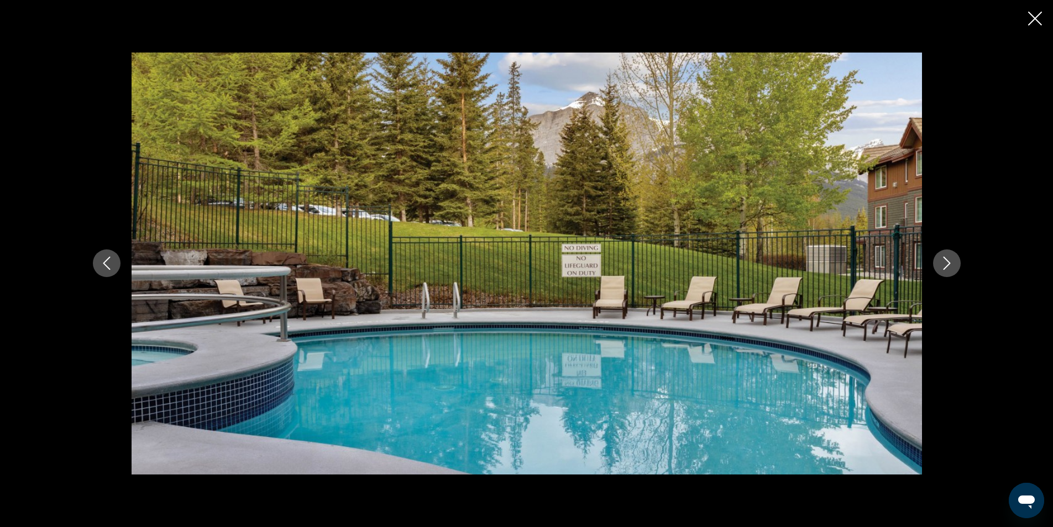
click at [945, 269] on icon "Next image" at bounding box center [946, 262] width 13 height 13
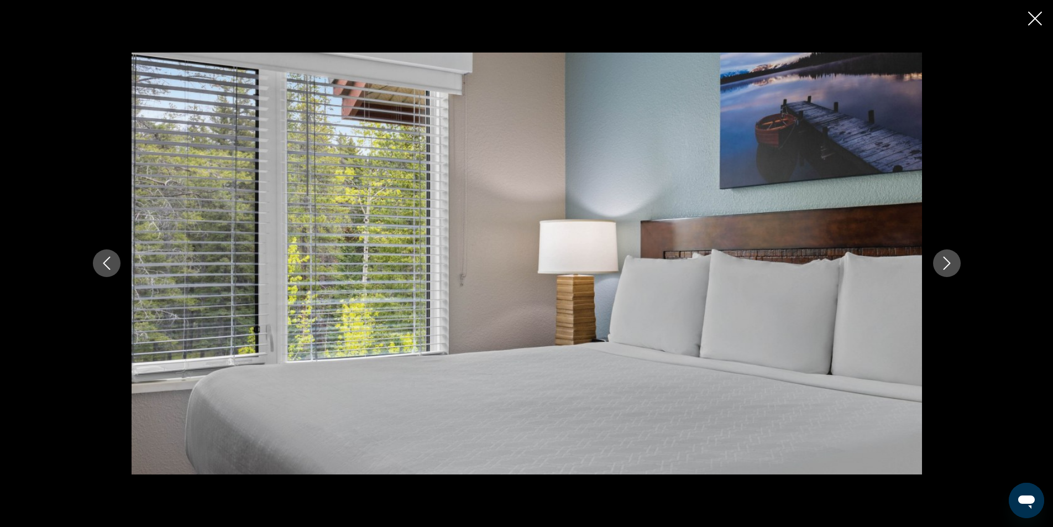
click at [945, 269] on icon "Next image" at bounding box center [946, 262] width 13 height 13
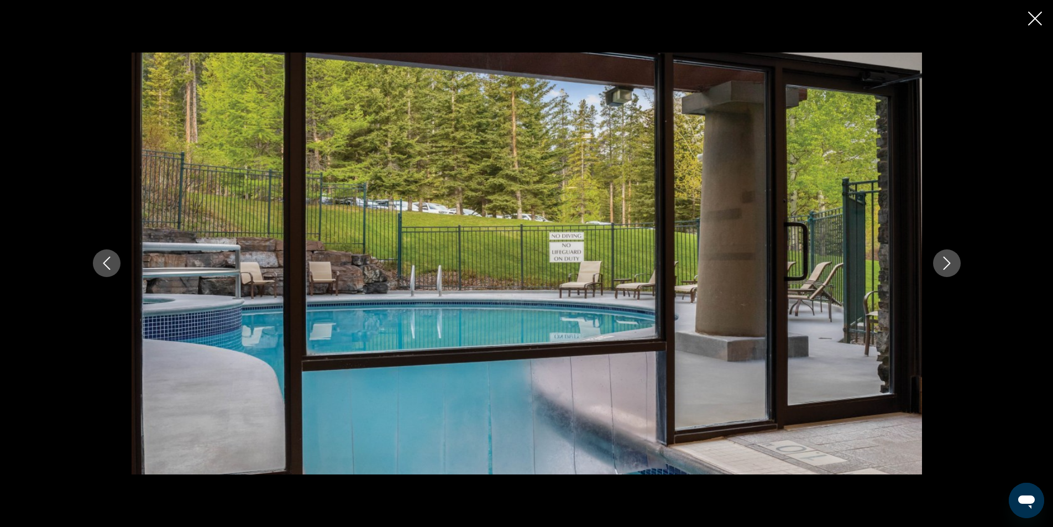
click at [945, 269] on icon "Next image" at bounding box center [946, 262] width 13 height 13
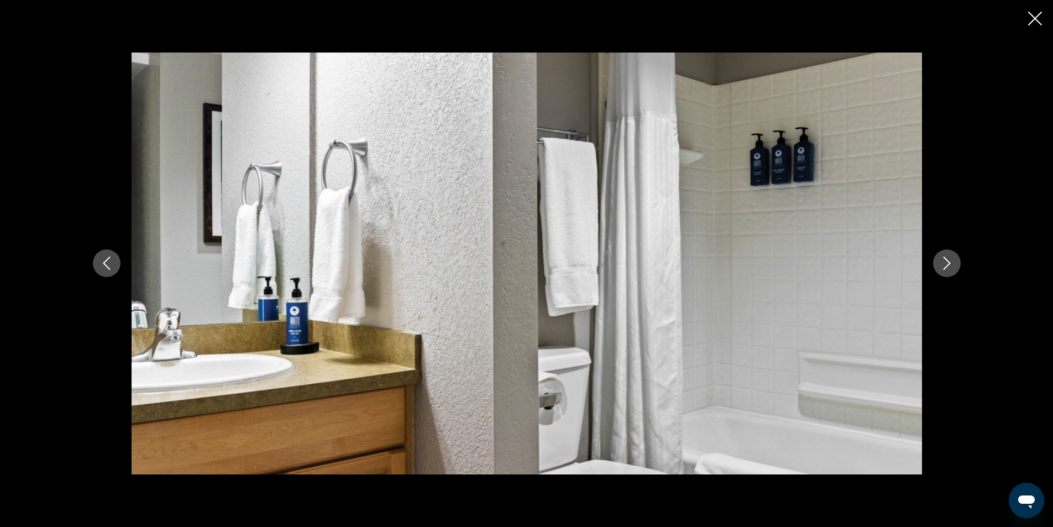
click at [945, 269] on icon "Next image" at bounding box center [946, 262] width 13 height 13
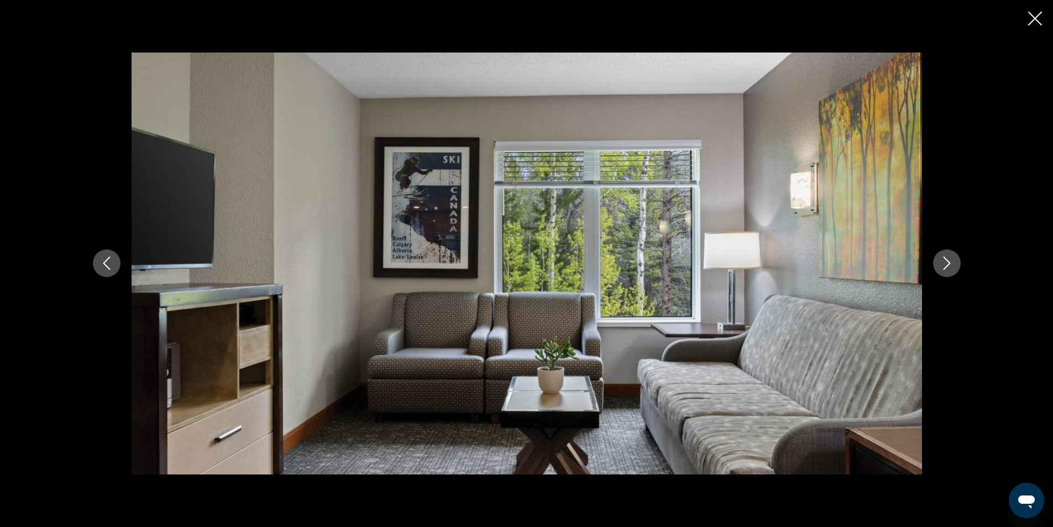
click at [945, 269] on icon "Next image" at bounding box center [946, 262] width 13 height 13
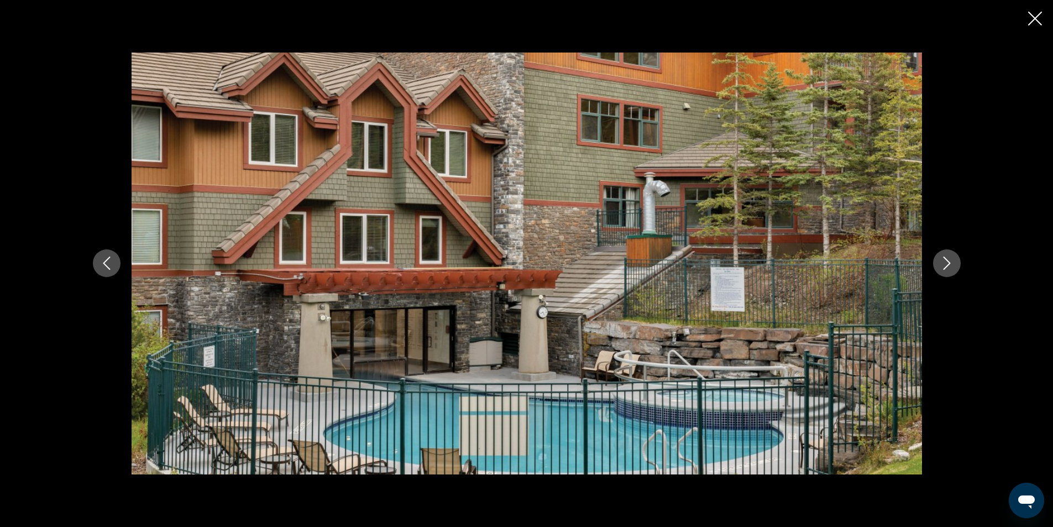
click at [945, 269] on icon "Next image" at bounding box center [946, 262] width 13 height 13
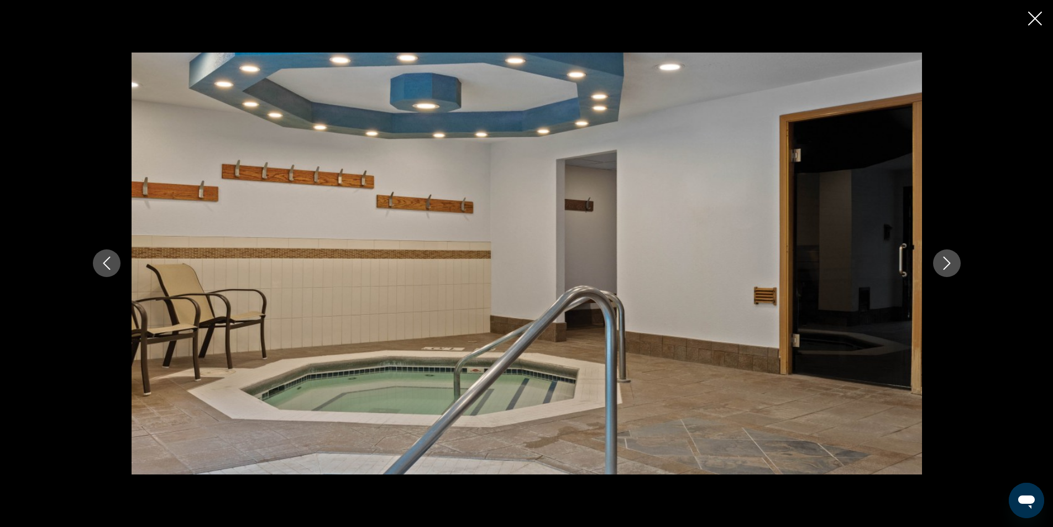
click at [945, 269] on icon "Next image" at bounding box center [946, 262] width 13 height 13
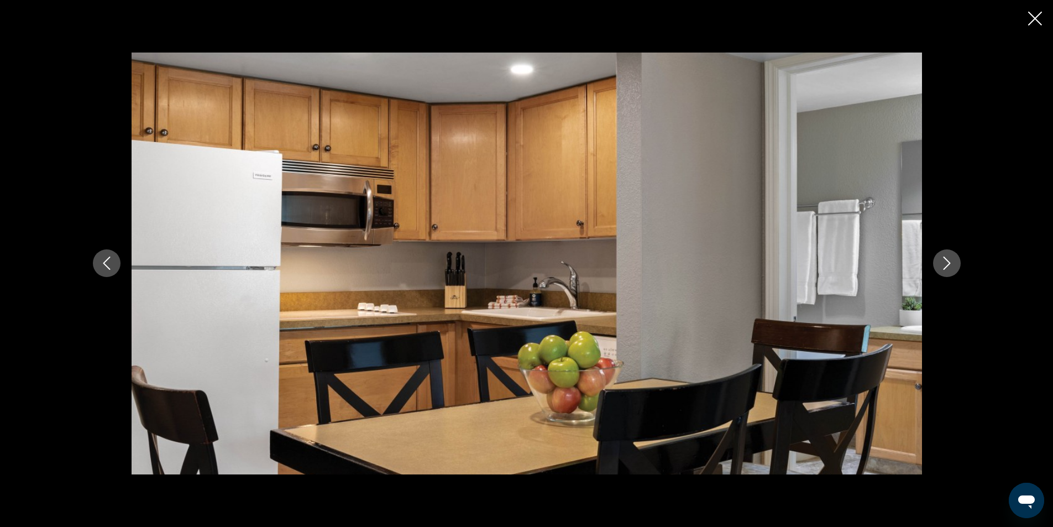
click at [945, 269] on icon "Next image" at bounding box center [946, 262] width 13 height 13
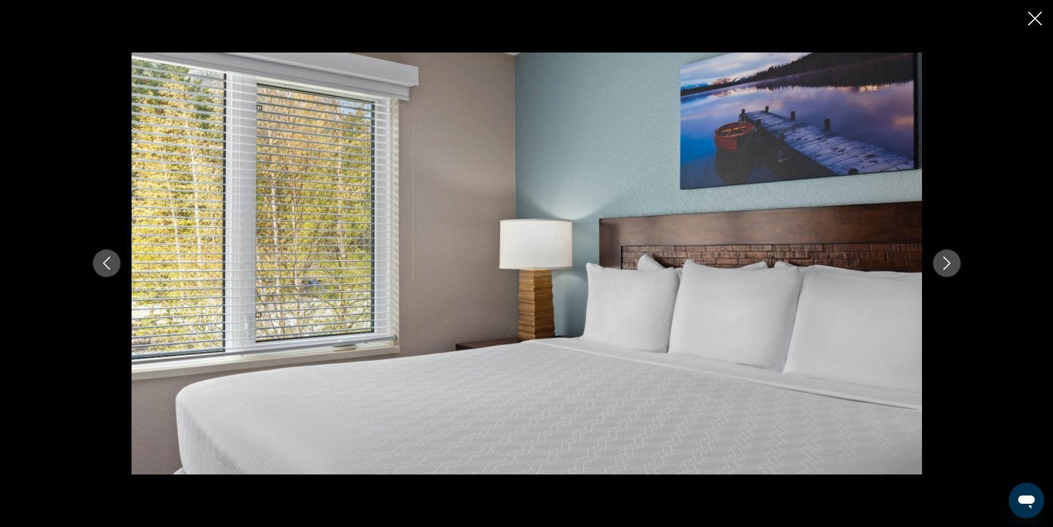
click at [945, 269] on icon "Next image" at bounding box center [946, 262] width 13 height 13
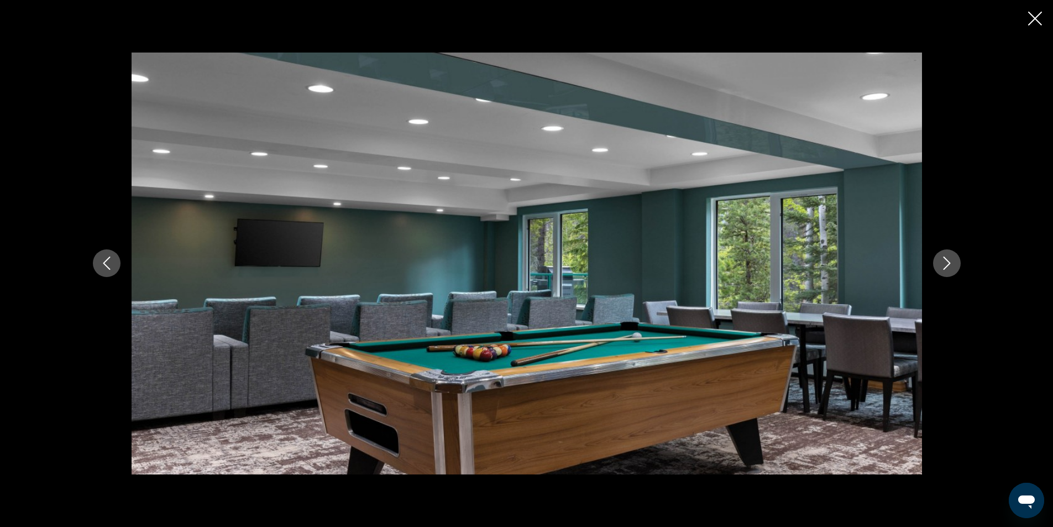
click at [945, 267] on icon "Next image" at bounding box center [946, 263] width 7 height 13
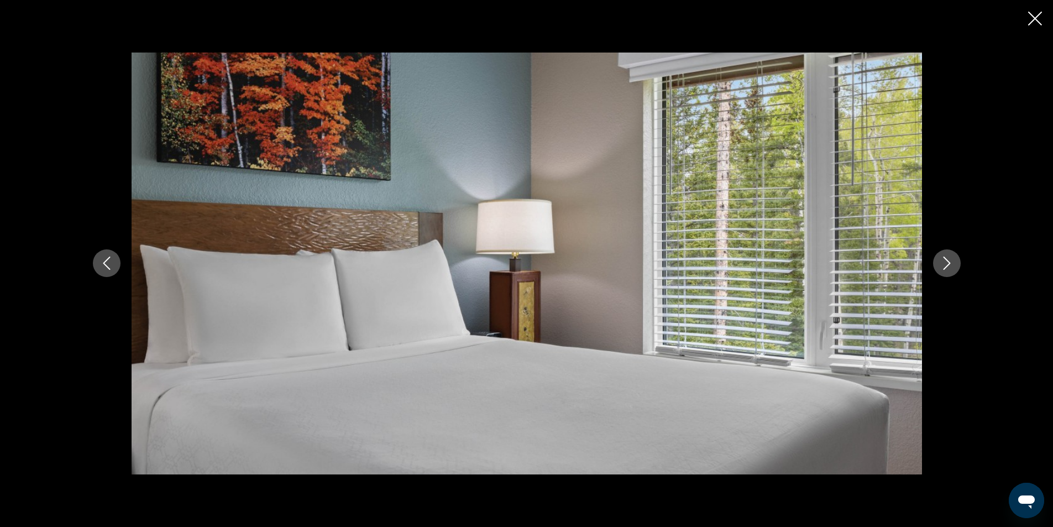
click at [945, 267] on icon "Next image" at bounding box center [946, 263] width 7 height 13
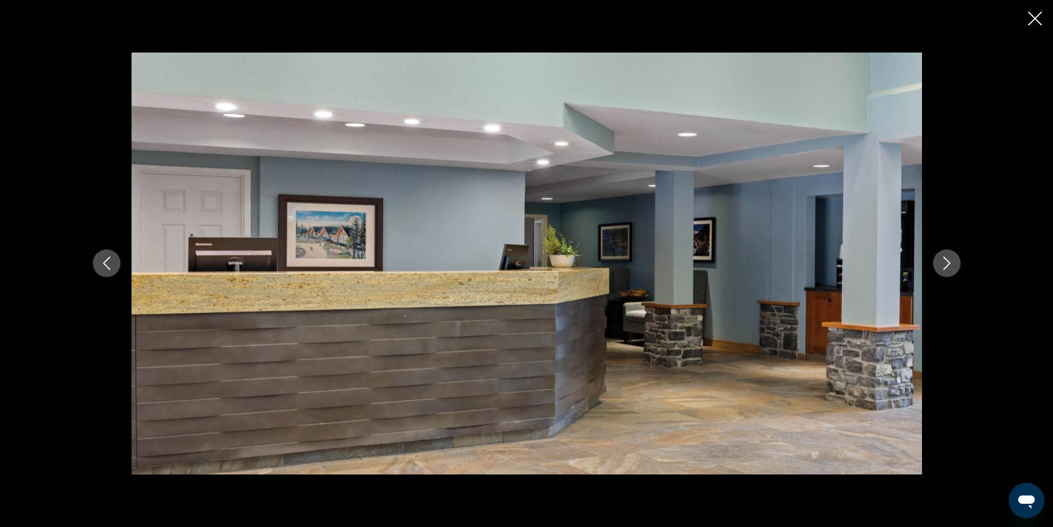
click at [945, 267] on icon "Next image" at bounding box center [946, 263] width 7 height 13
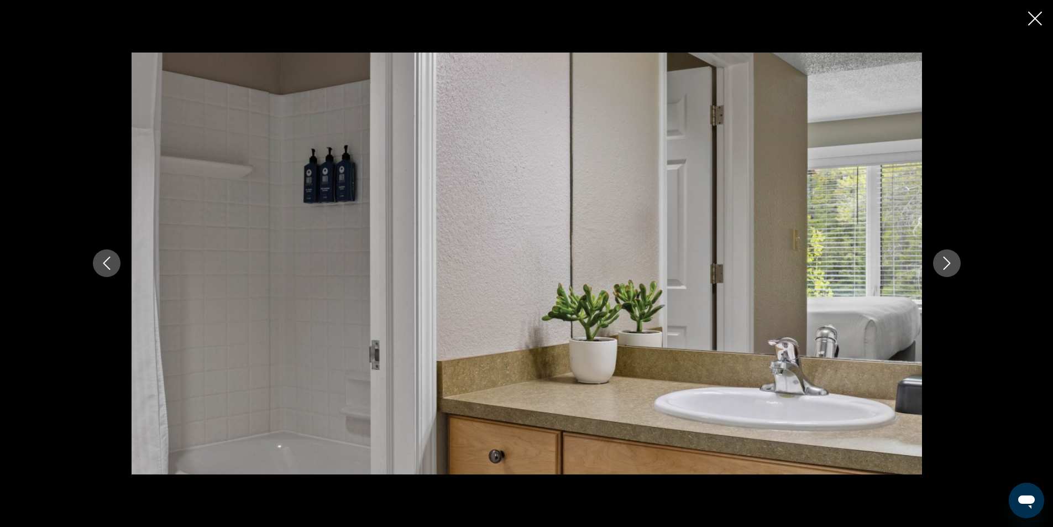
click at [945, 267] on icon "Next image" at bounding box center [946, 263] width 7 height 13
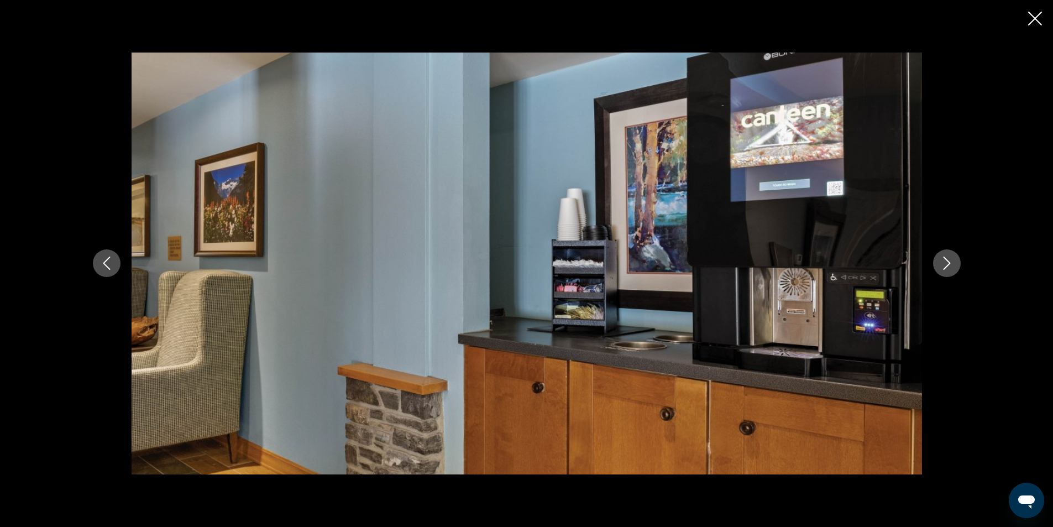
click at [945, 267] on icon "Next image" at bounding box center [946, 263] width 7 height 13
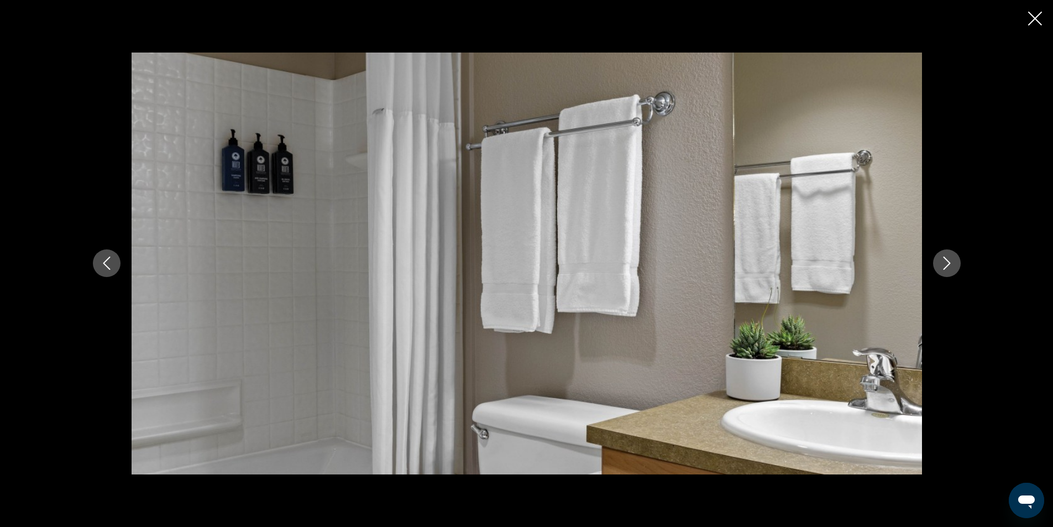
click at [106, 268] on icon "Previous image" at bounding box center [106, 262] width 13 height 13
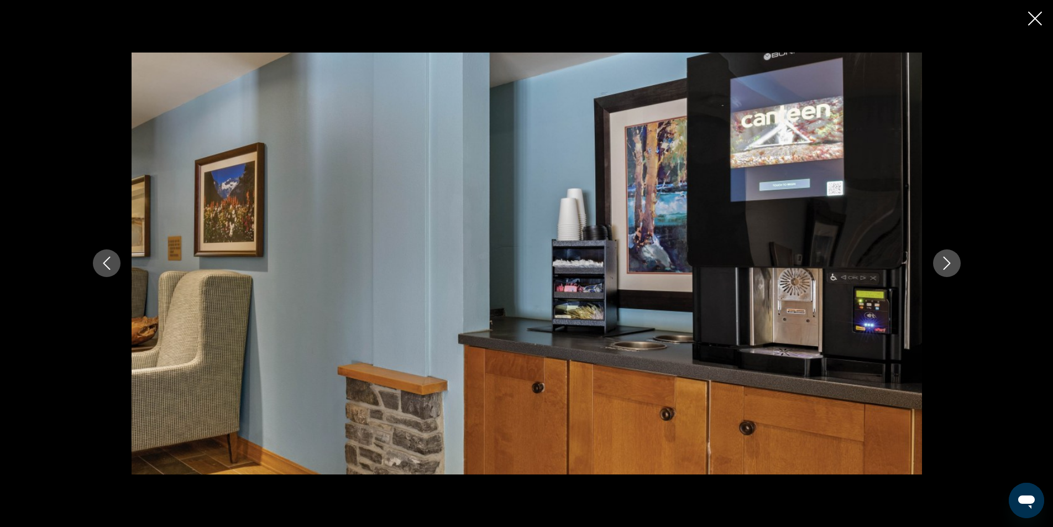
click at [948, 264] on icon "Next image" at bounding box center [946, 262] width 13 height 13
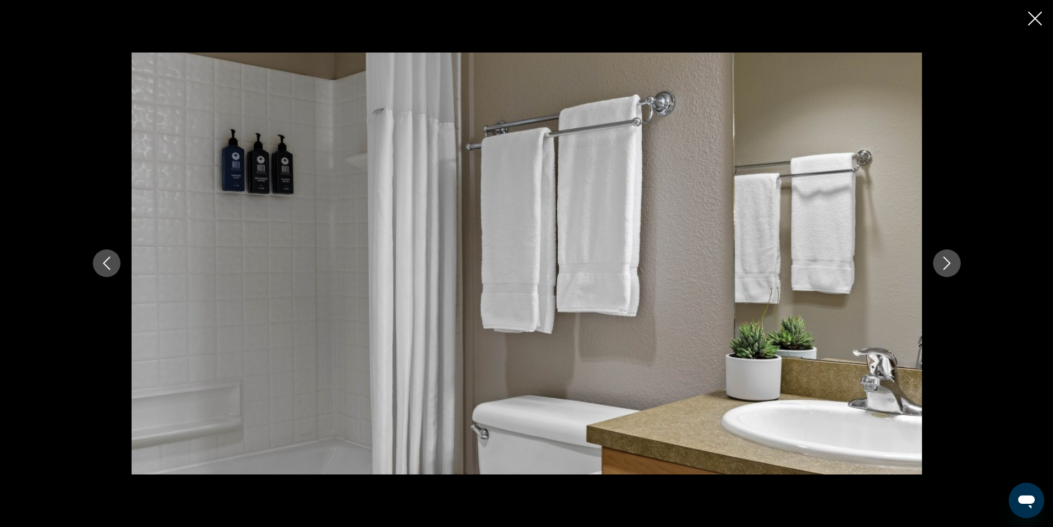
click at [948, 264] on icon "Next image" at bounding box center [946, 262] width 13 height 13
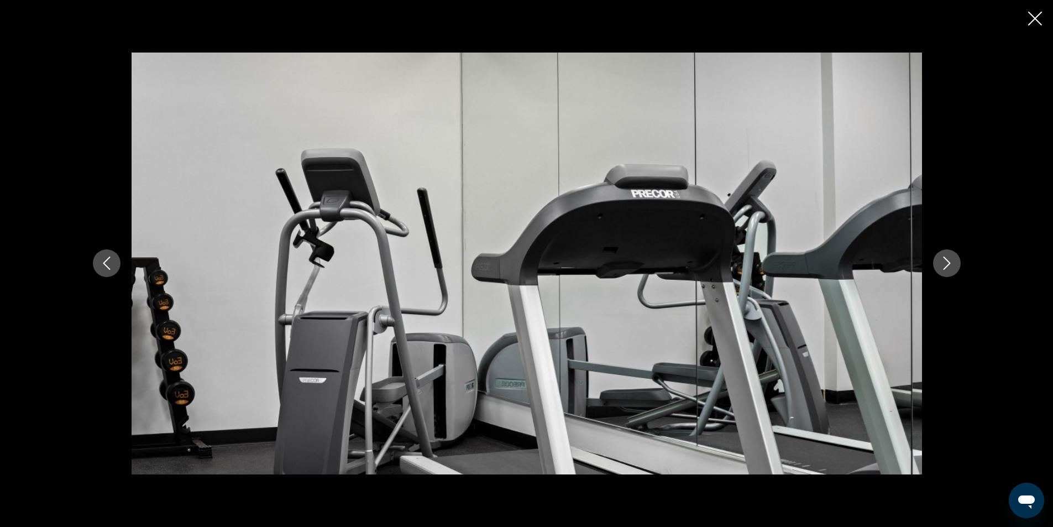
click at [948, 264] on icon "Next image" at bounding box center [946, 262] width 13 height 13
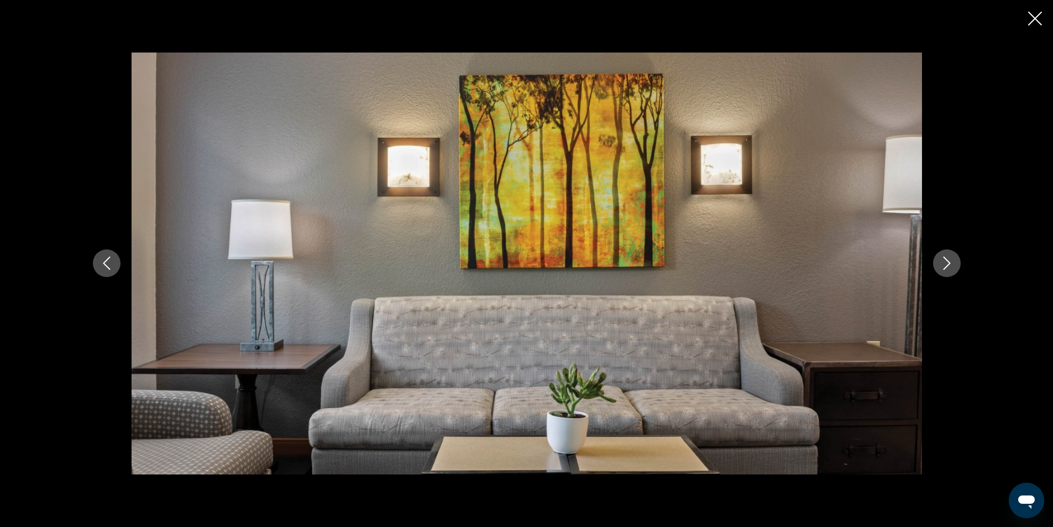
click at [948, 264] on icon "Next image" at bounding box center [946, 262] width 13 height 13
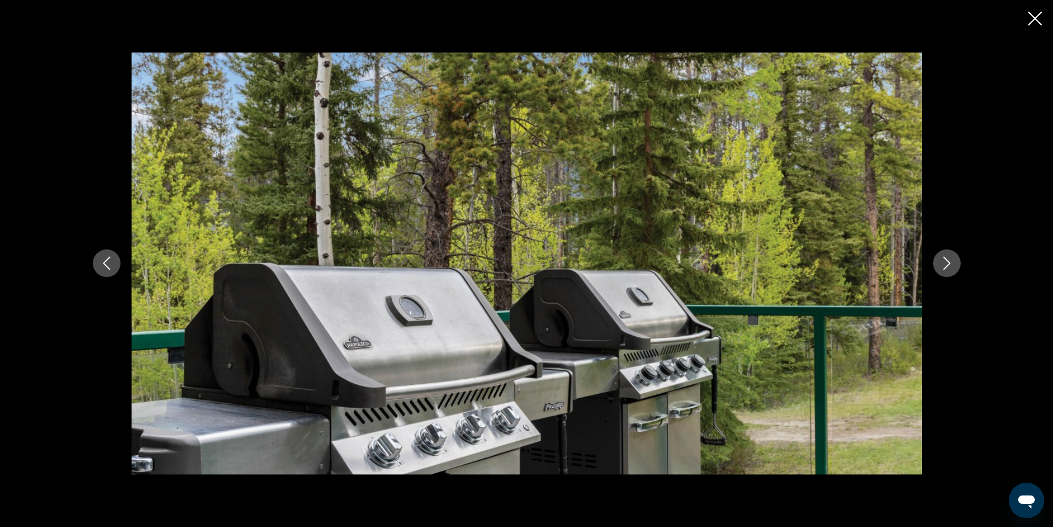
click at [949, 264] on icon "Next image" at bounding box center [946, 262] width 13 height 13
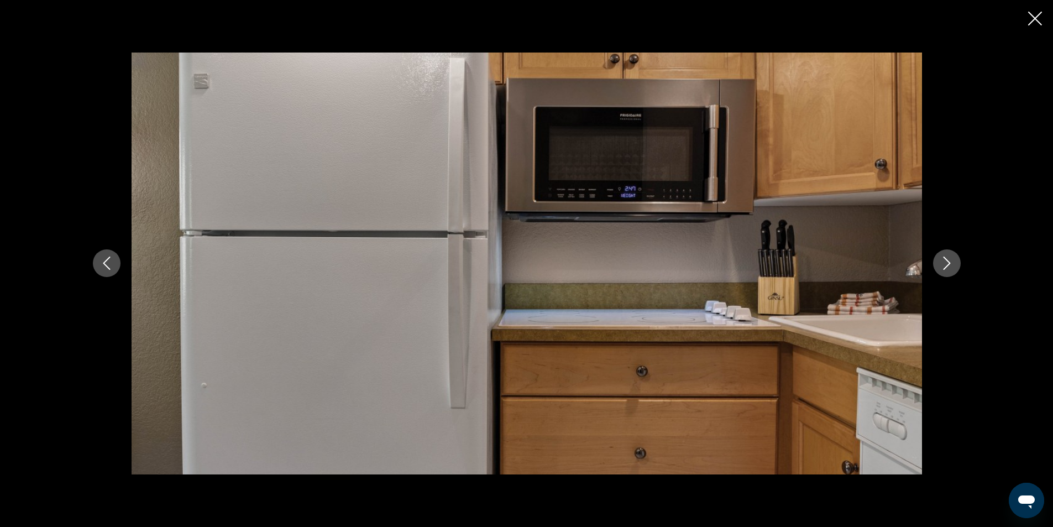
click at [104, 260] on icon "Previous image" at bounding box center [106, 262] width 13 height 13
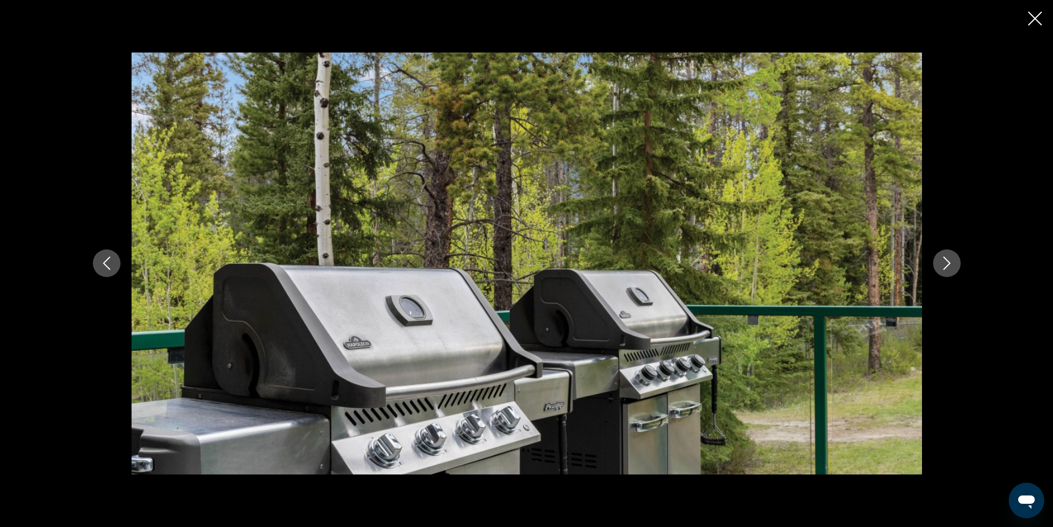
click at [952, 258] on icon "Next image" at bounding box center [946, 262] width 13 height 13
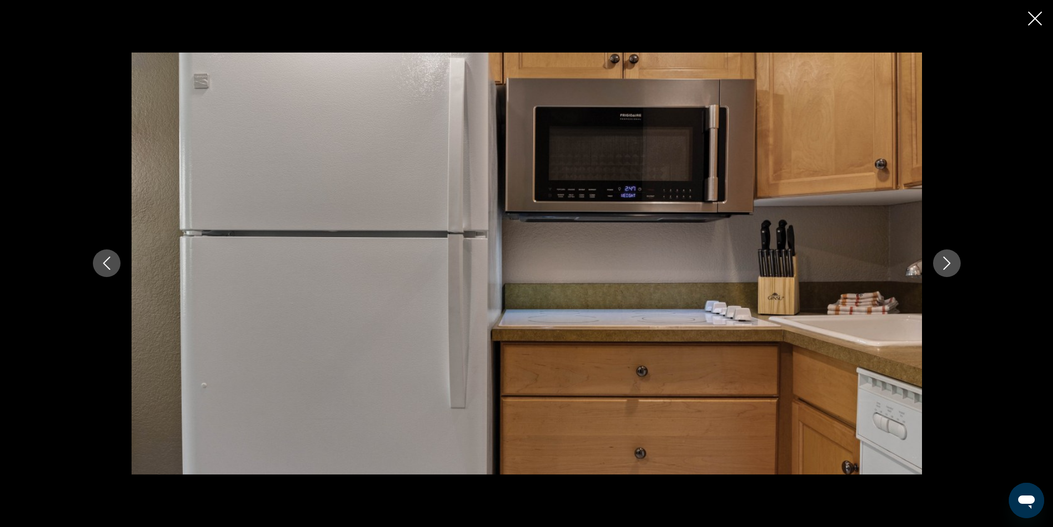
click at [952, 258] on icon "Next image" at bounding box center [946, 262] width 13 height 13
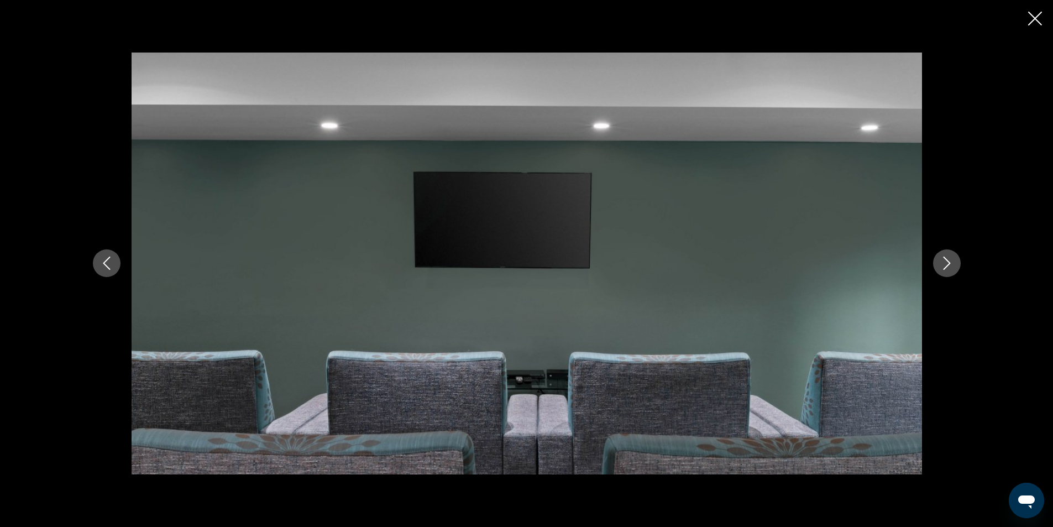
click at [952, 258] on icon "Next image" at bounding box center [946, 262] width 13 height 13
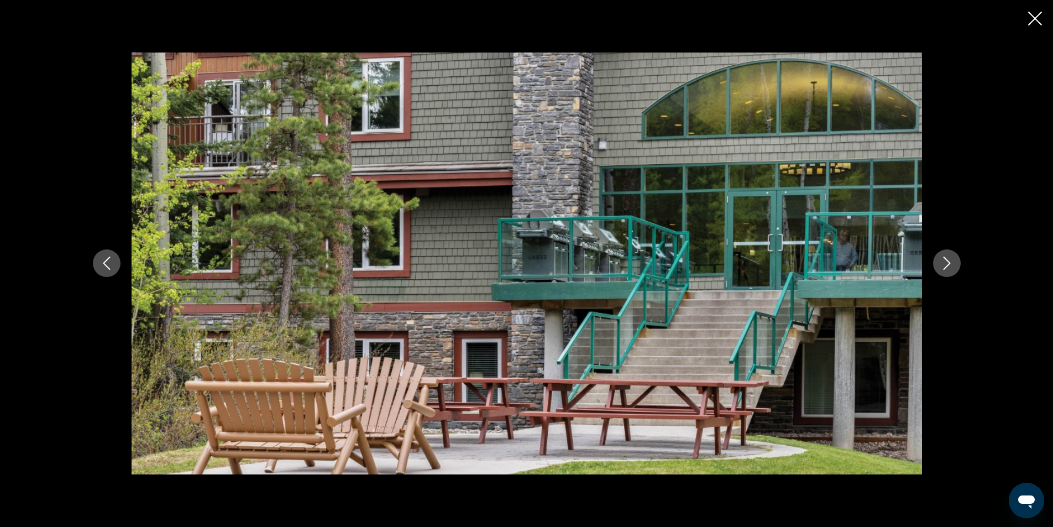
click at [952, 258] on icon "Next image" at bounding box center [946, 262] width 13 height 13
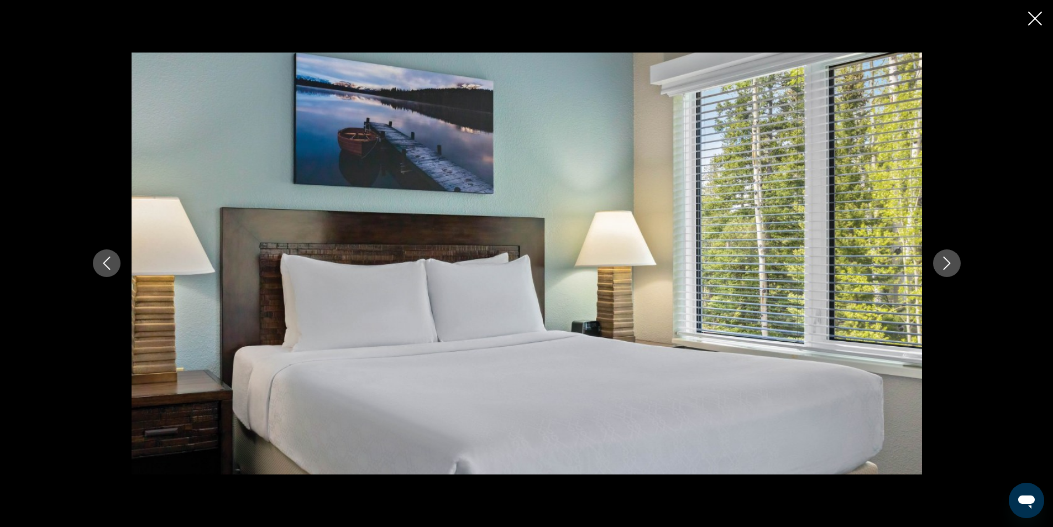
click at [952, 258] on icon "Next image" at bounding box center [946, 262] width 13 height 13
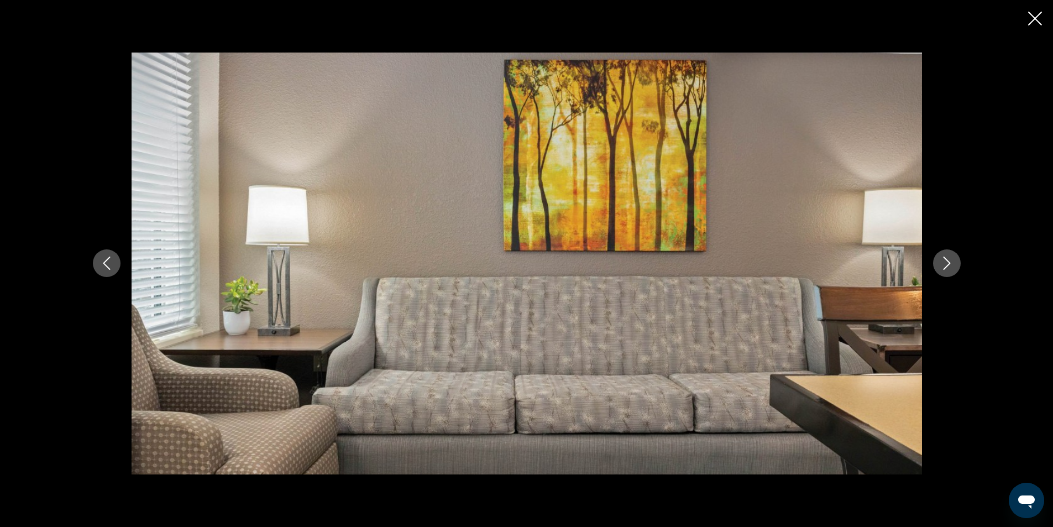
click at [952, 258] on icon "Next image" at bounding box center [946, 262] width 13 height 13
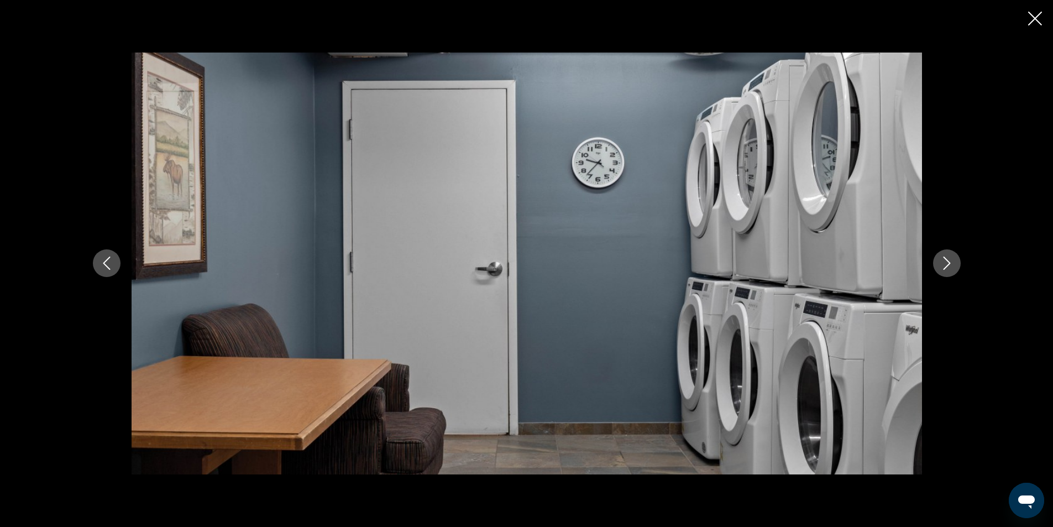
click at [952, 258] on icon "Next image" at bounding box center [946, 262] width 13 height 13
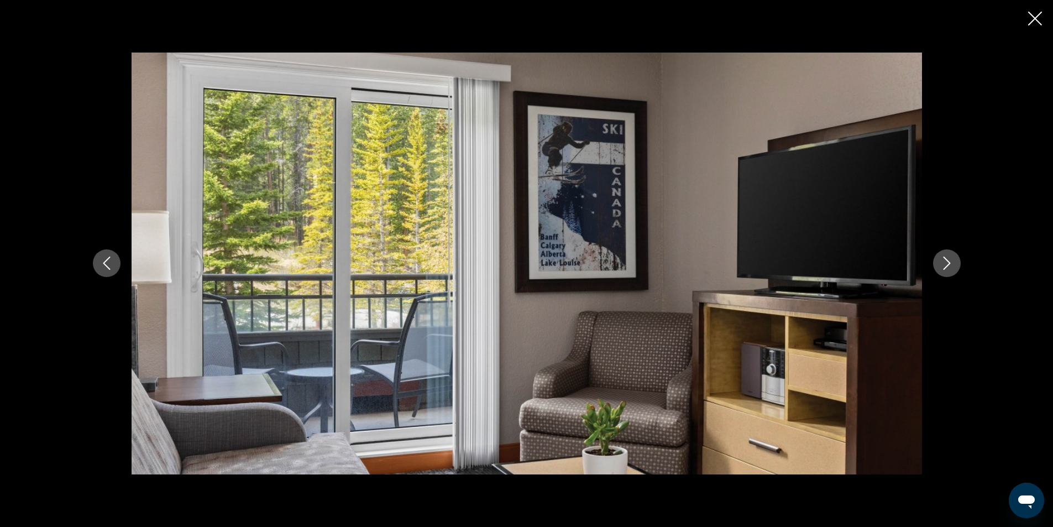
click at [1027, 17] on div "prev next" at bounding box center [526, 263] width 1053 height 527
click at [1033, 20] on icon "Close slideshow" at bounding box center [1035, 19] width 14 height 14
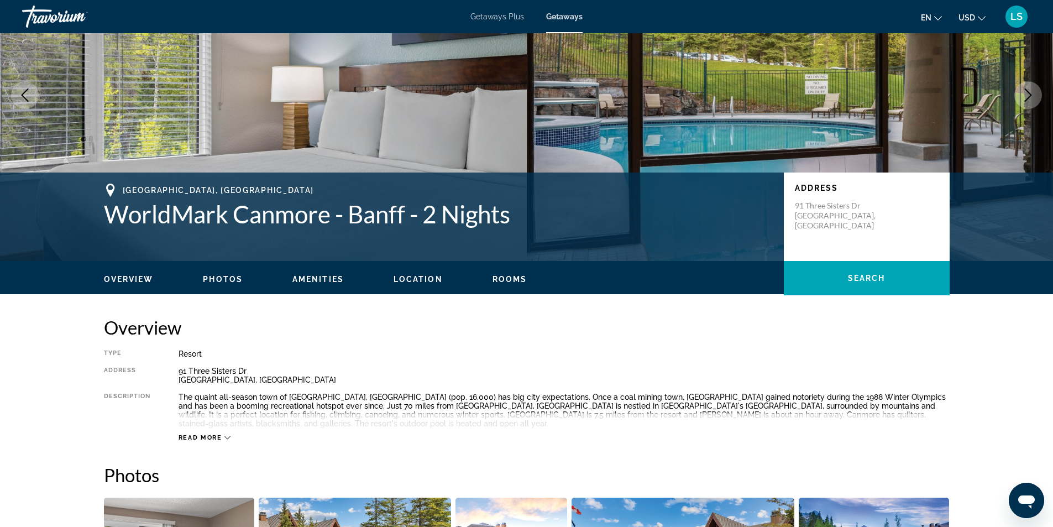
scroll to position [0, 0]
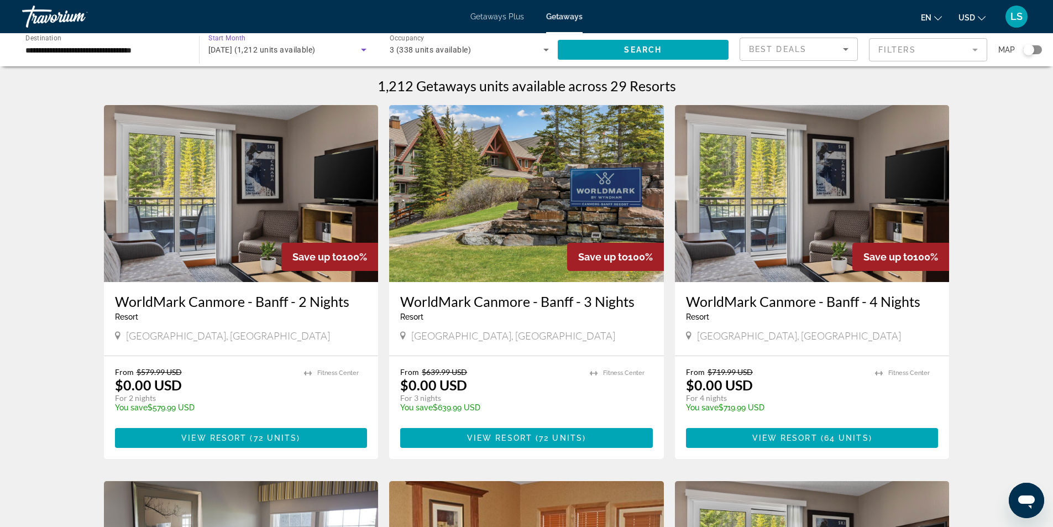
click at [229, 49] on span "[DATE] (1,212 units available)" at bounding box center [261, 49] width 107 height 9
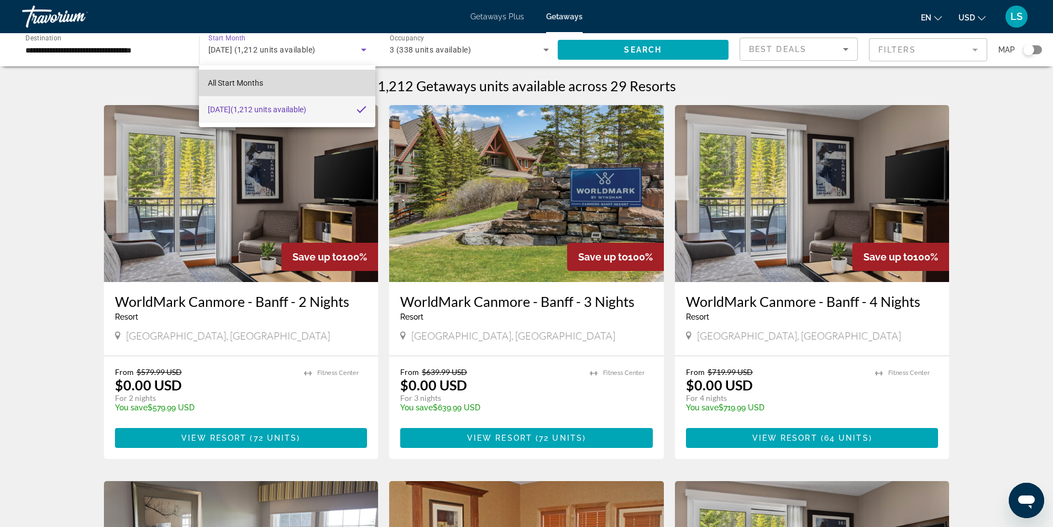
click at [224, 85] on span "All Start Months" at bounding box center [235, 82] width 55 height 9
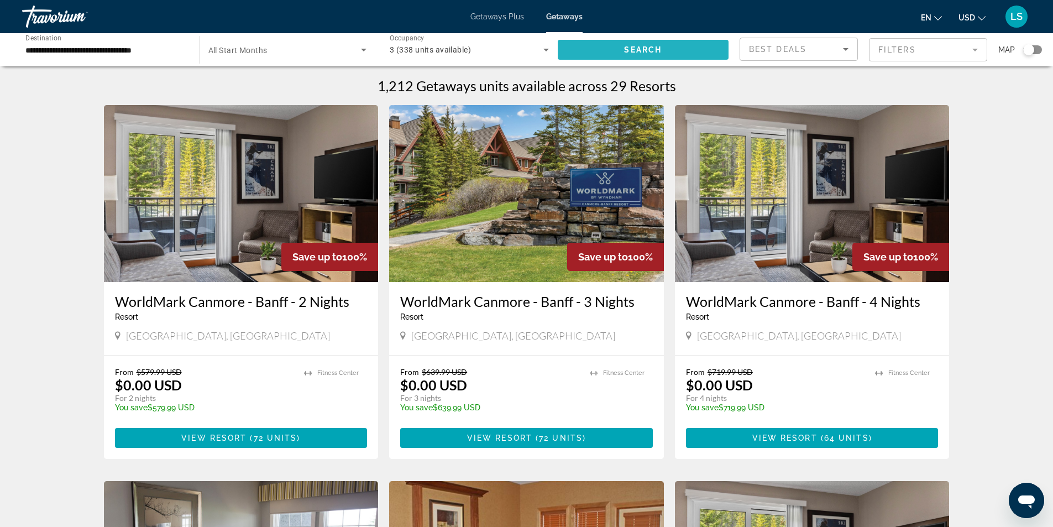
click at [597, 50] on span "Search widget" at bounding box center [643, 49] width 171 height 27
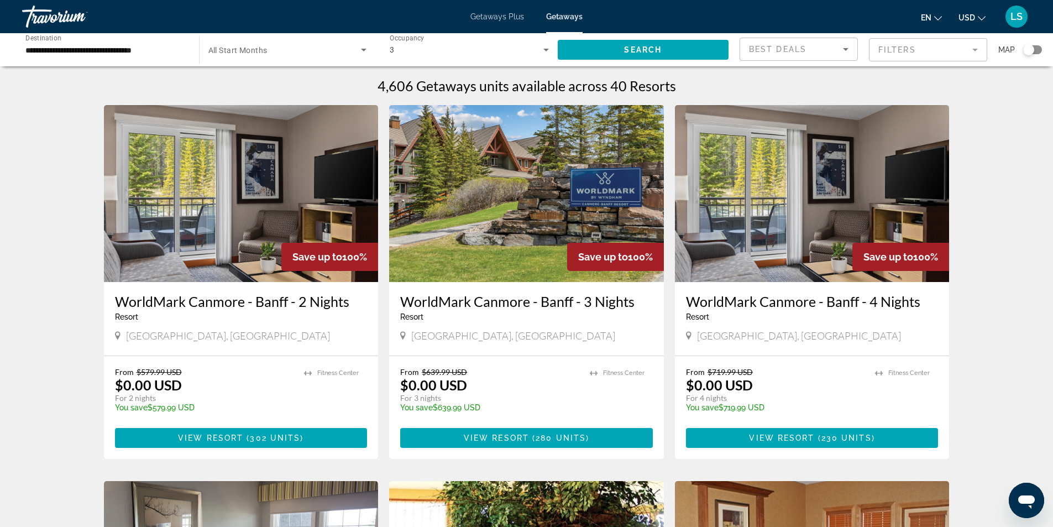
click at [240, 213] on img "Main content" at bounding box center [241, 193] width 275 height 177
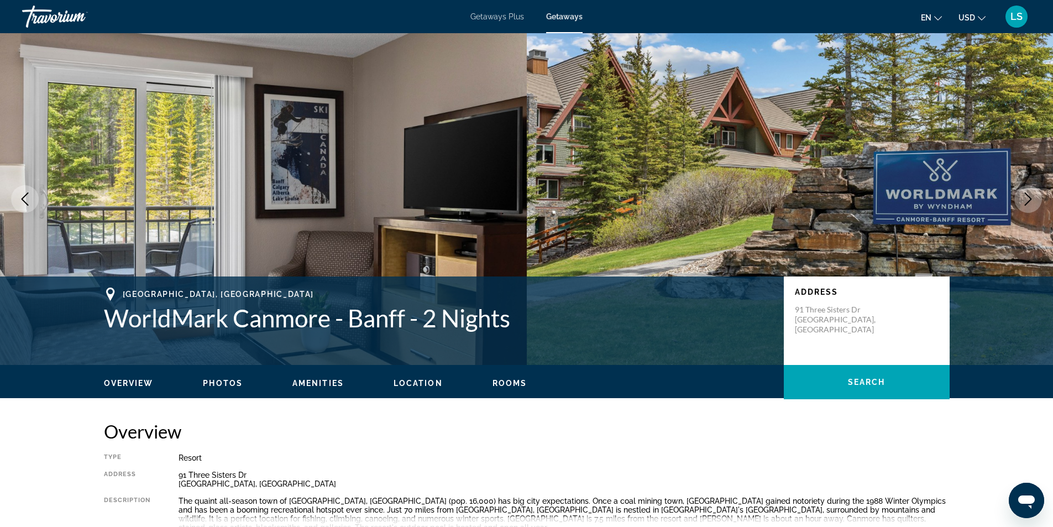
click at [502, 18] on span "Getaways Plus" at bounding box center [497, 16] width 54 height 9
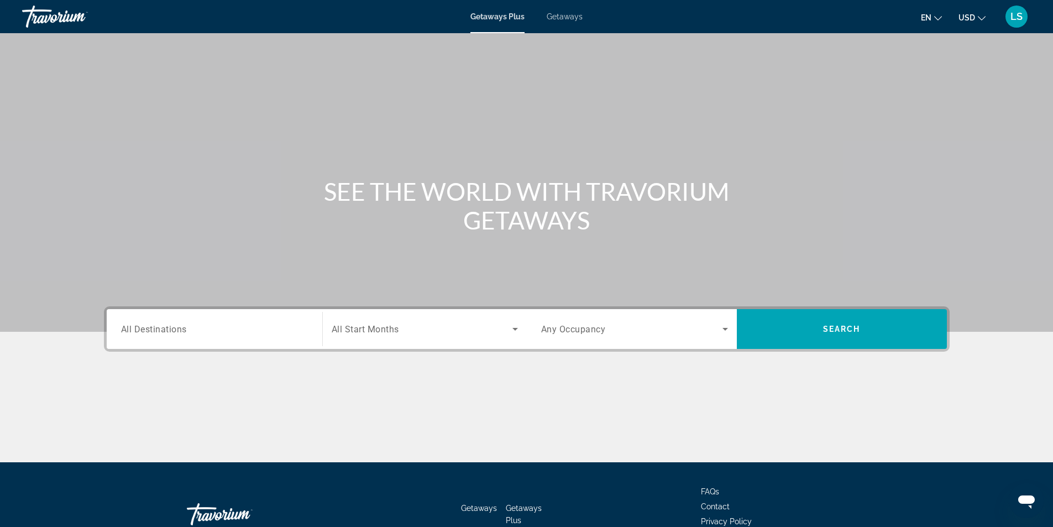
click at [170, 326] on span "All Destinations" at bounding box center [154, 328] width 66 height 11
click at [170, 326] on input "Destination All Destinations" at bounding box center [214, 329] width 187 height 13
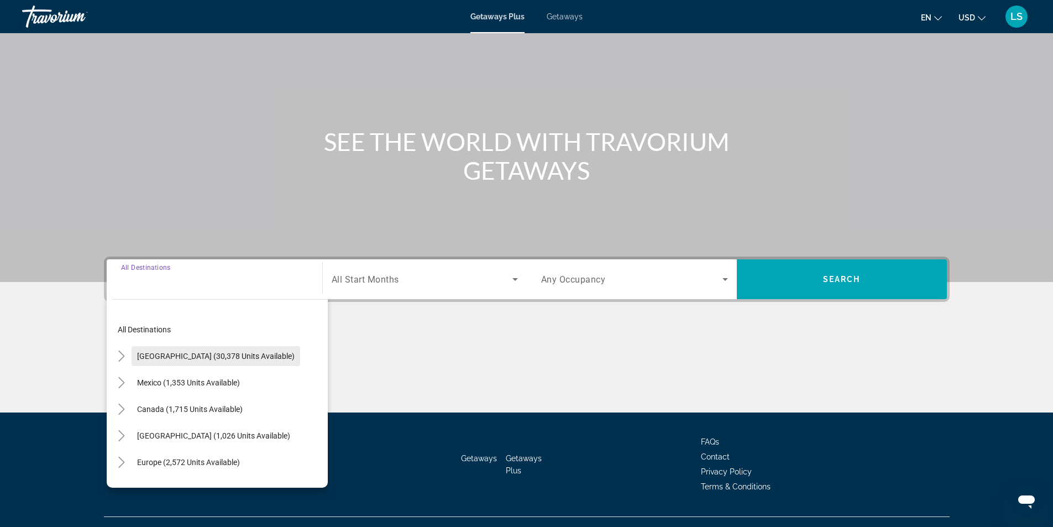
scroll to position [71, 0]
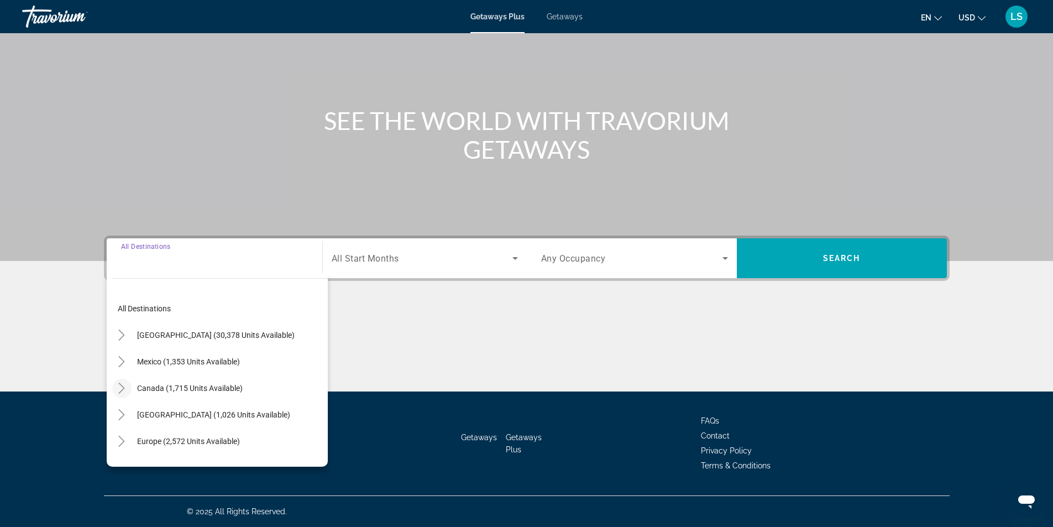
click at [122, 387] on icon "Toggle Canada (1,715 units available)" at bounding box center [121, 387] width 11 height 11
click at [149, 442] on span "[GEOGRAPHIC_DATA] (581 units available)" at bounding box center [202, 441] width 147 height 9
type input "**********"
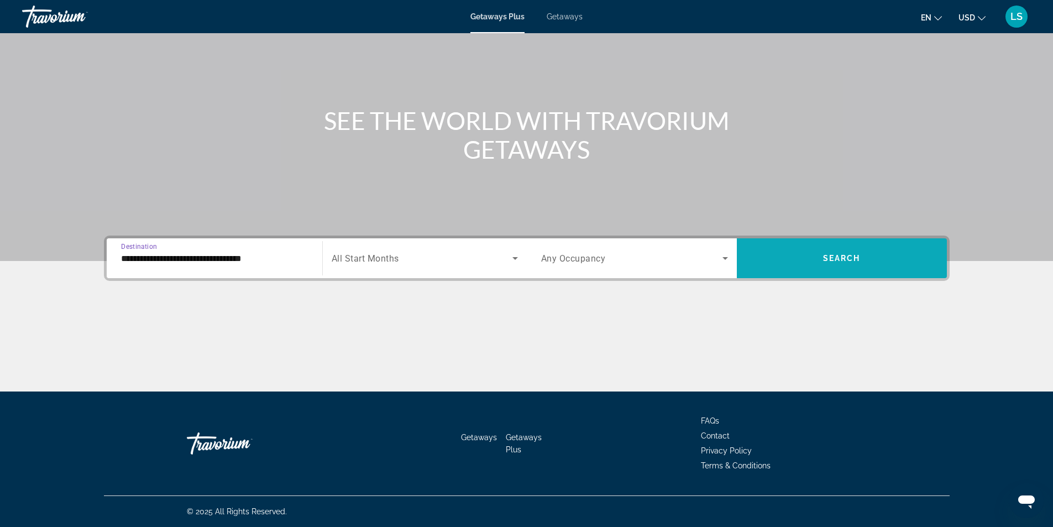
click at [806, 259] on span "Search widget" at bounding box center [842, 258] width 210 height 27
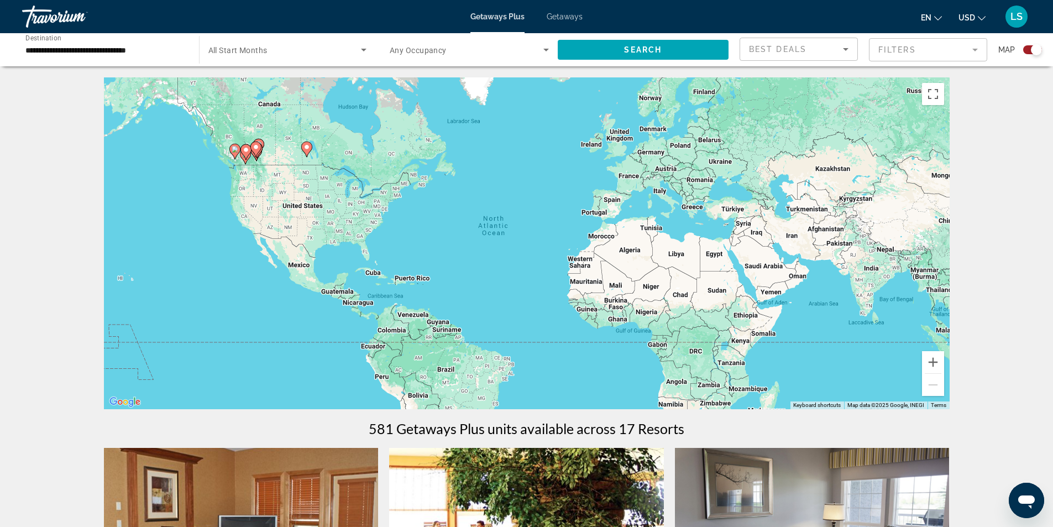
click at [123, 46] on input "**********" at bounding box center [104, 50] width 159 height 13
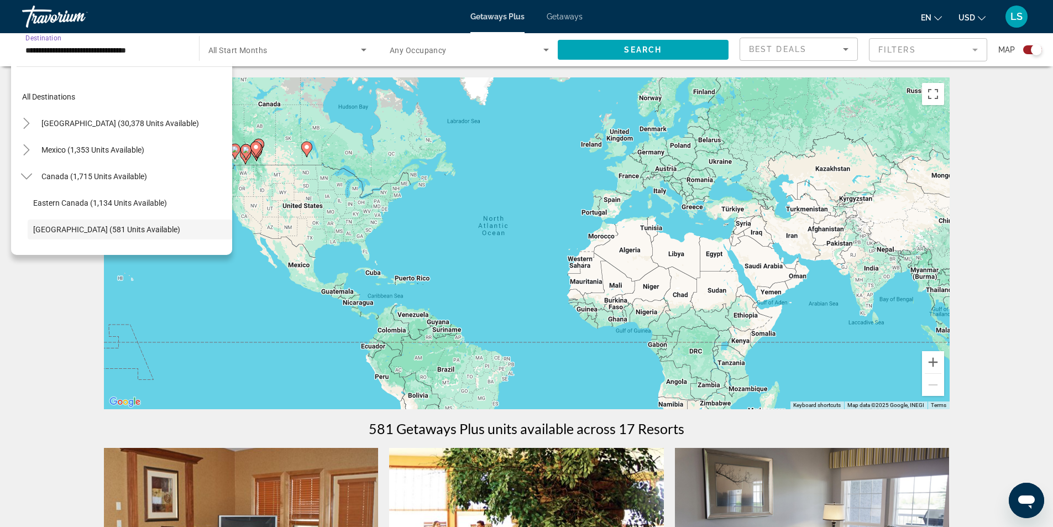
scroll to position [66, 0]
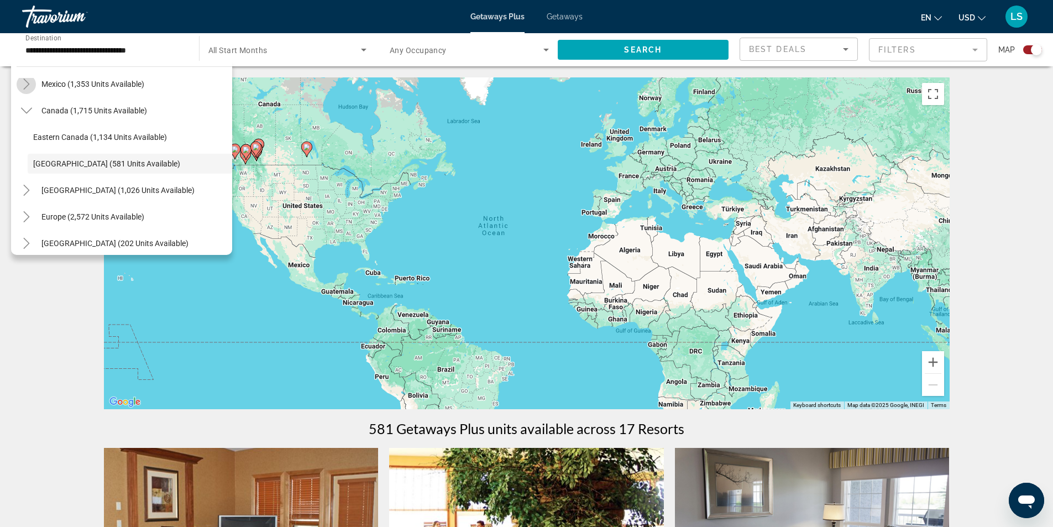
click at [24, 85] on icon "Toggle Mexico (1,353 units available)" at bounding box center [26, 83] width 11 height 11
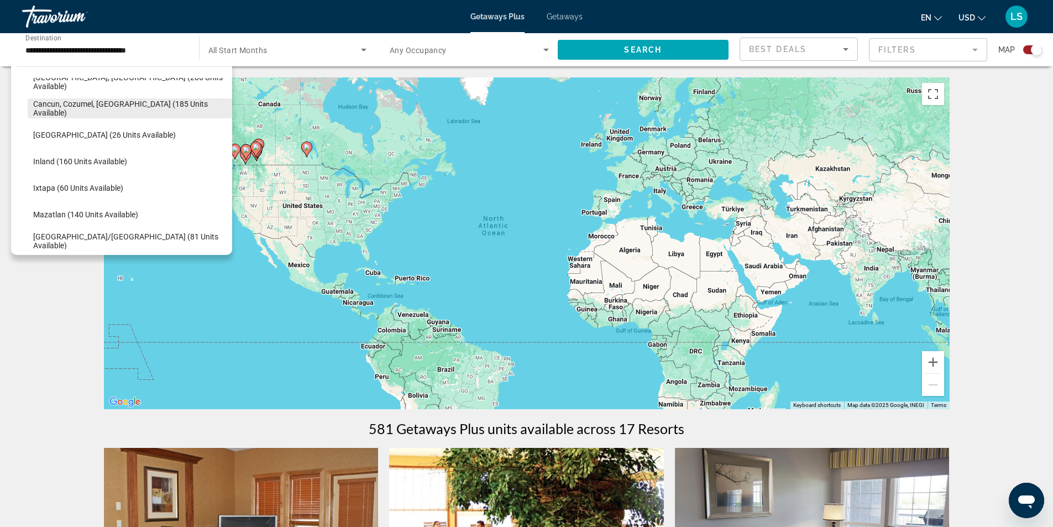
scroll to position [176, 0]
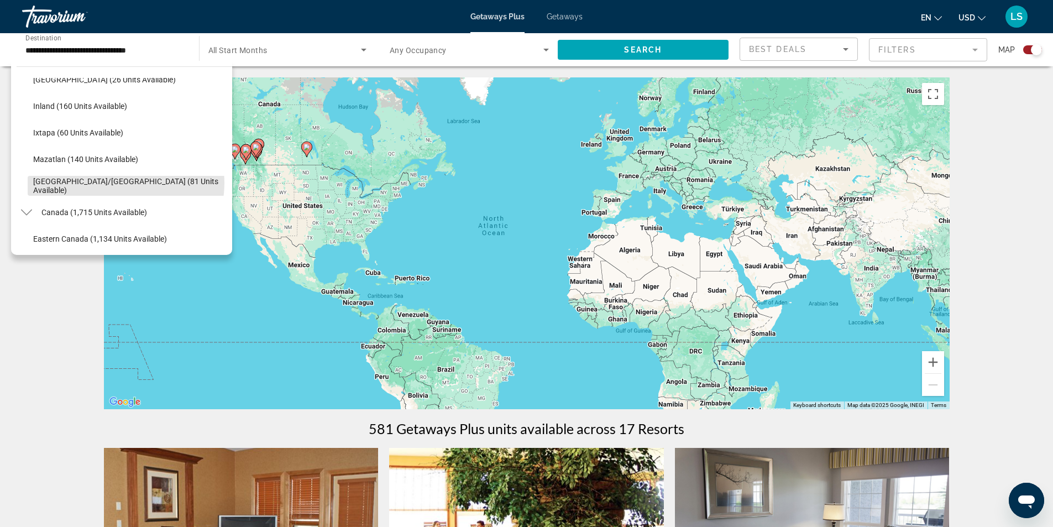
drag, startPoint x: 118, startPoint y: 183, endPoint x: 191, endPoint y: 165, distance: 75.2
click at [118, 183] on span "[GEOGRAPHIC_DATA]/[GEOGRAPHIC_DATA] (81 units available)" at bounding box center [129, 186] width 193 height 18
type input "**********"
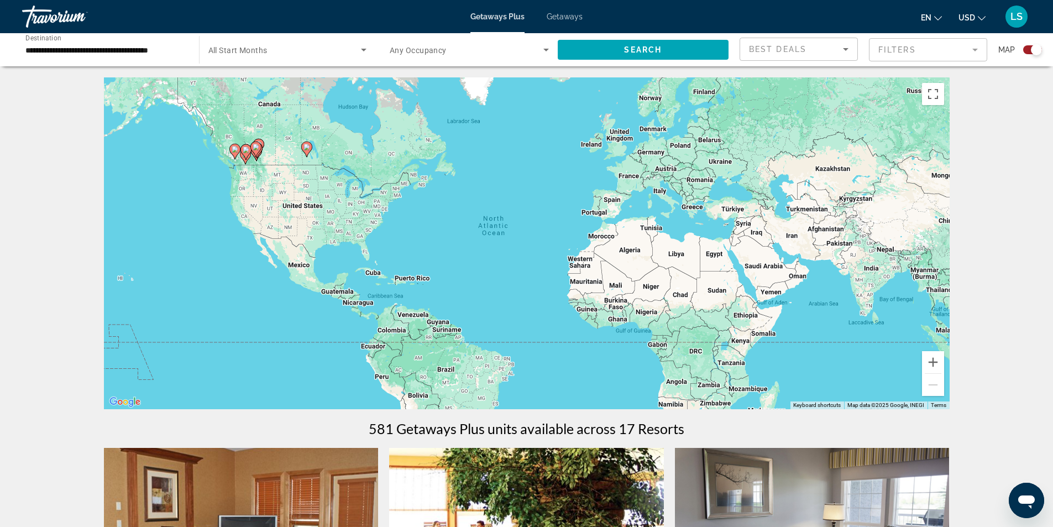
click at [260, 50] on span "All Start Months" at bounding box center [237, 50] width 59 height 9
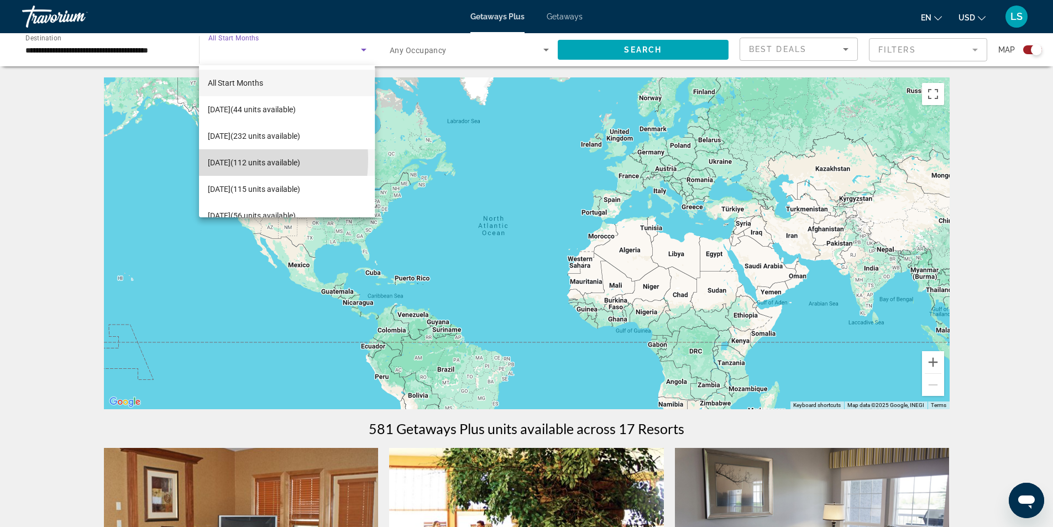
click at [225, 159] on span "[DATE] (112 units available)" at bounding box center [254, 162] width 92 height 13
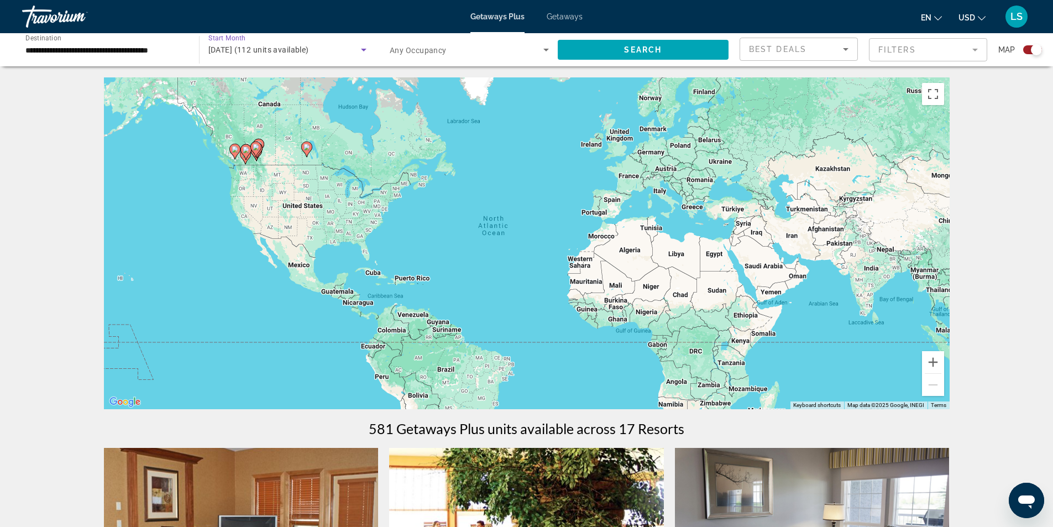
click at [545, 50] on icon "Search widget" at bounding box center [546, 50] width 6 height 3
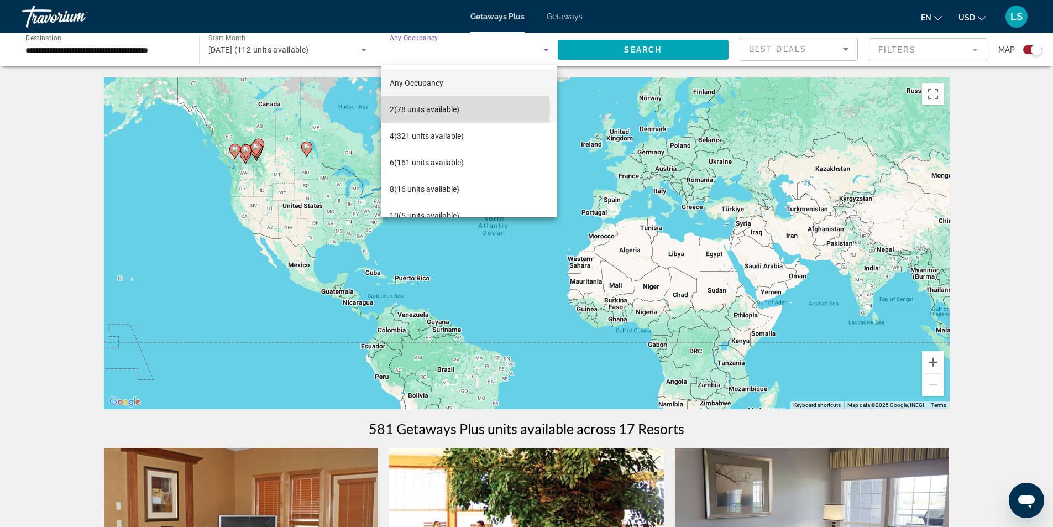
click at [421, 109] on span "2 (78 units available)" at bounding box center [425, 109] width 70 height 13
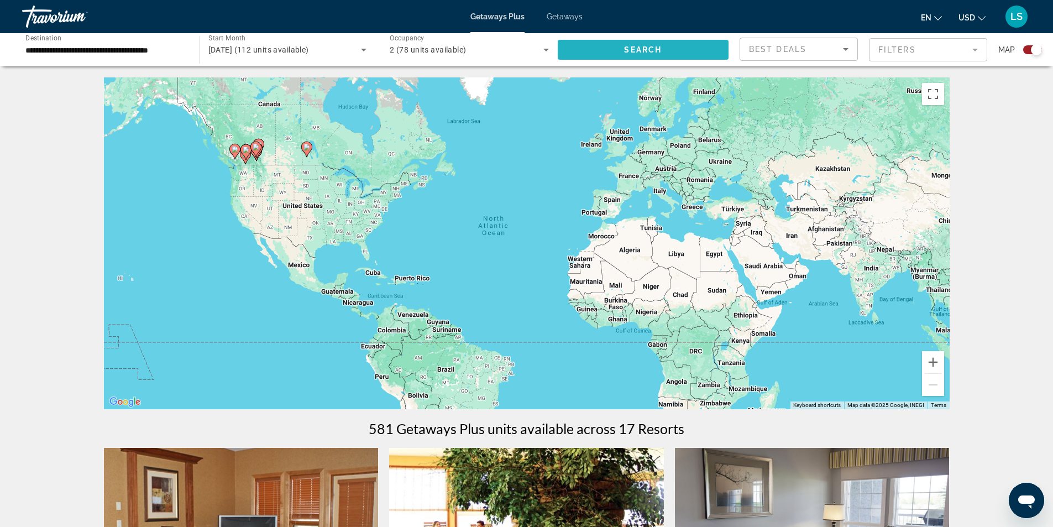
click at [584, 57] on span "Search widget" at bounding box center [643, 49] width 171 height 27
